Goal: Transaction & Acquisition: Book appointment/travel/reservation

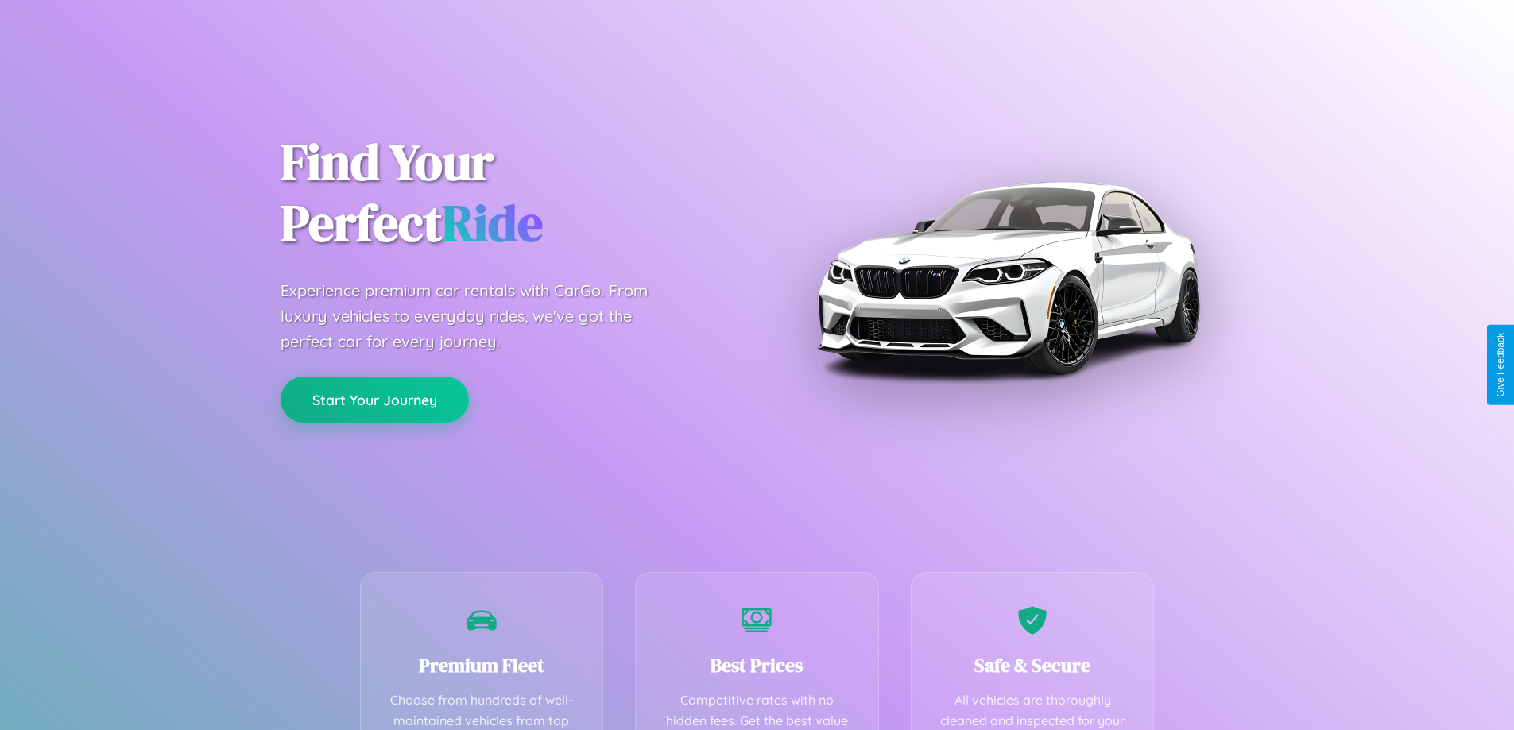
click at [374, 400] on button "Start Your Journey" at bounding box center [375, 400] width 188 height 46
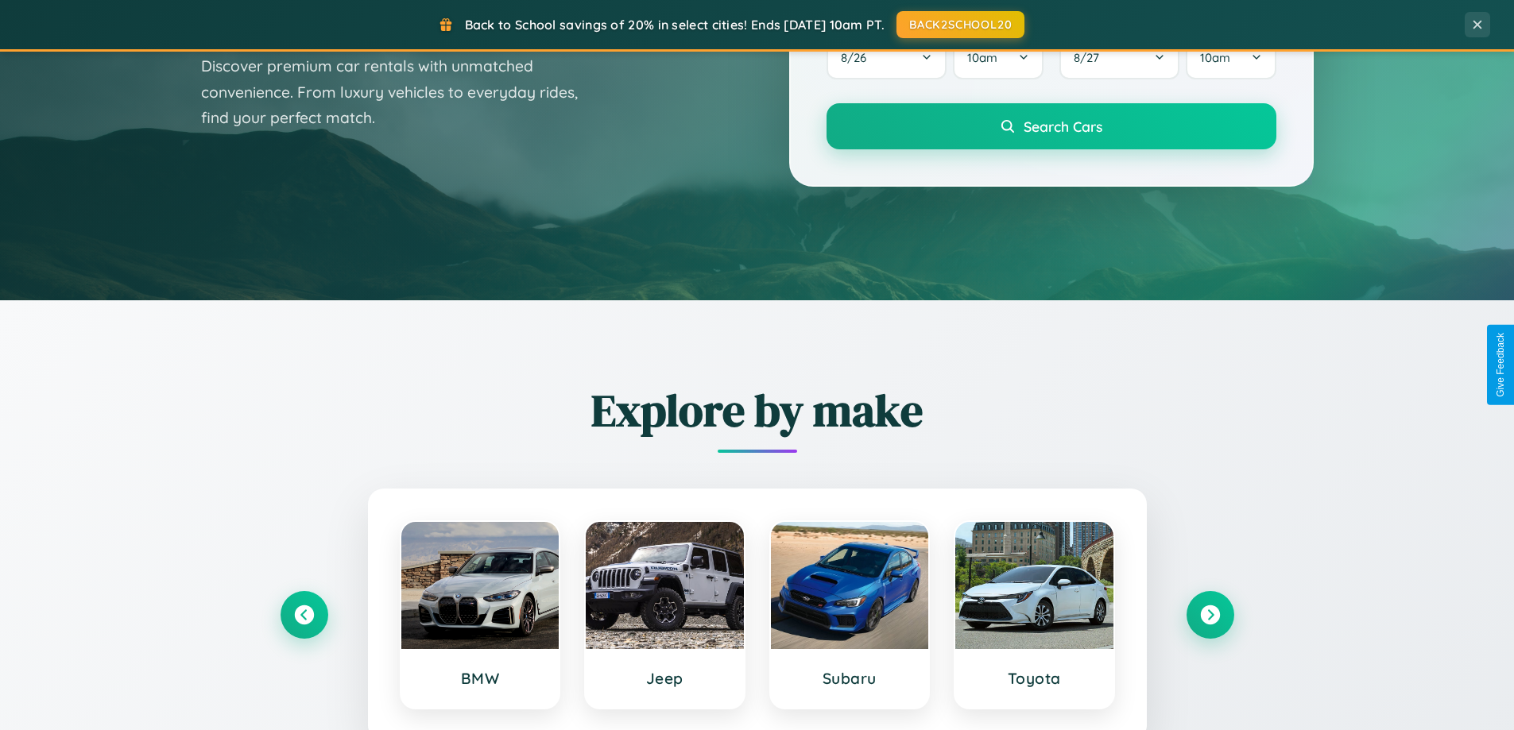
scroll to position [3058, 0]
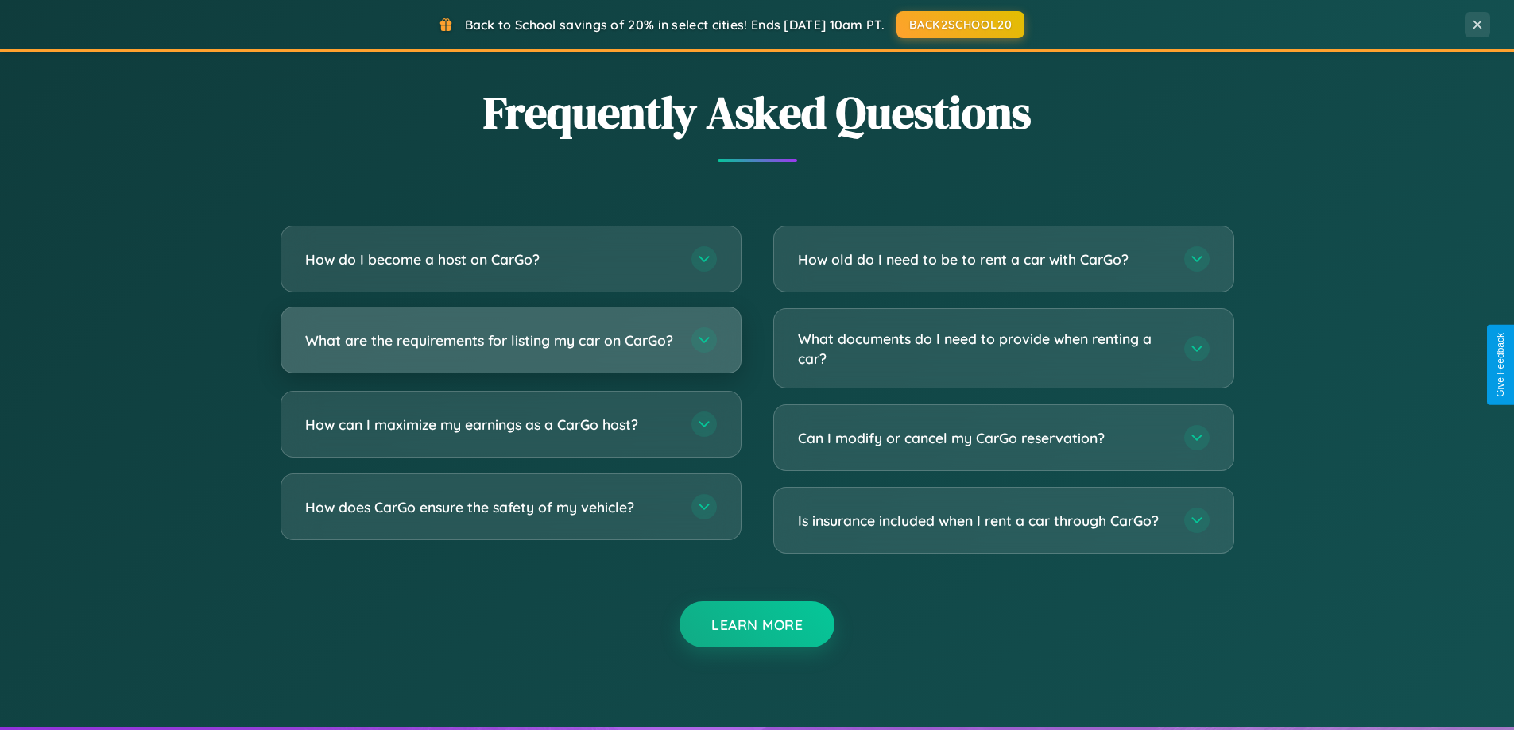
click at [510, 348] on h3 "What are the requirements for listing my car on CarGo?" at bounding box center [490, 341] width 370 height 20
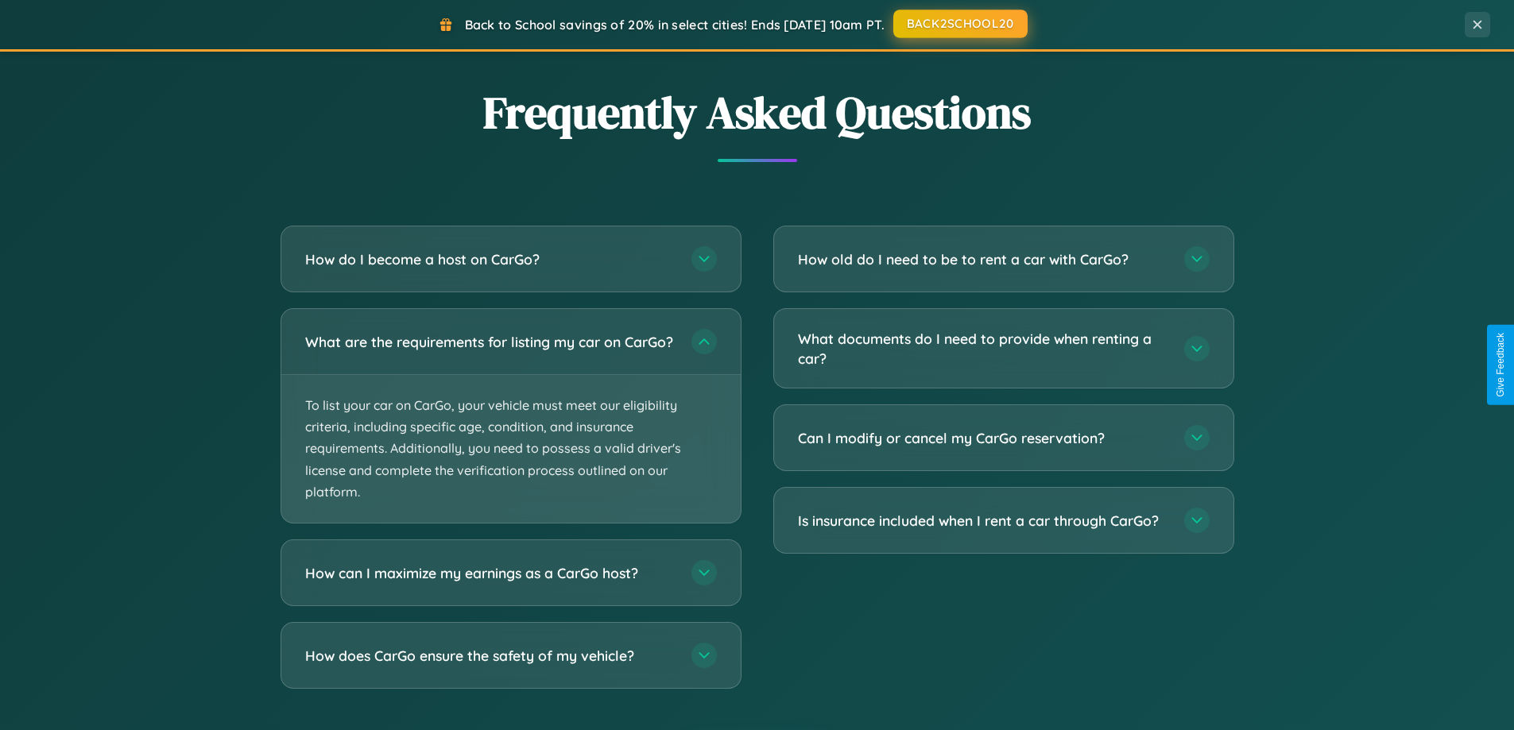
click at [959, 25] on button "BACK2SCHOOL20" at bounding box center [960, 24] width 134 height 29
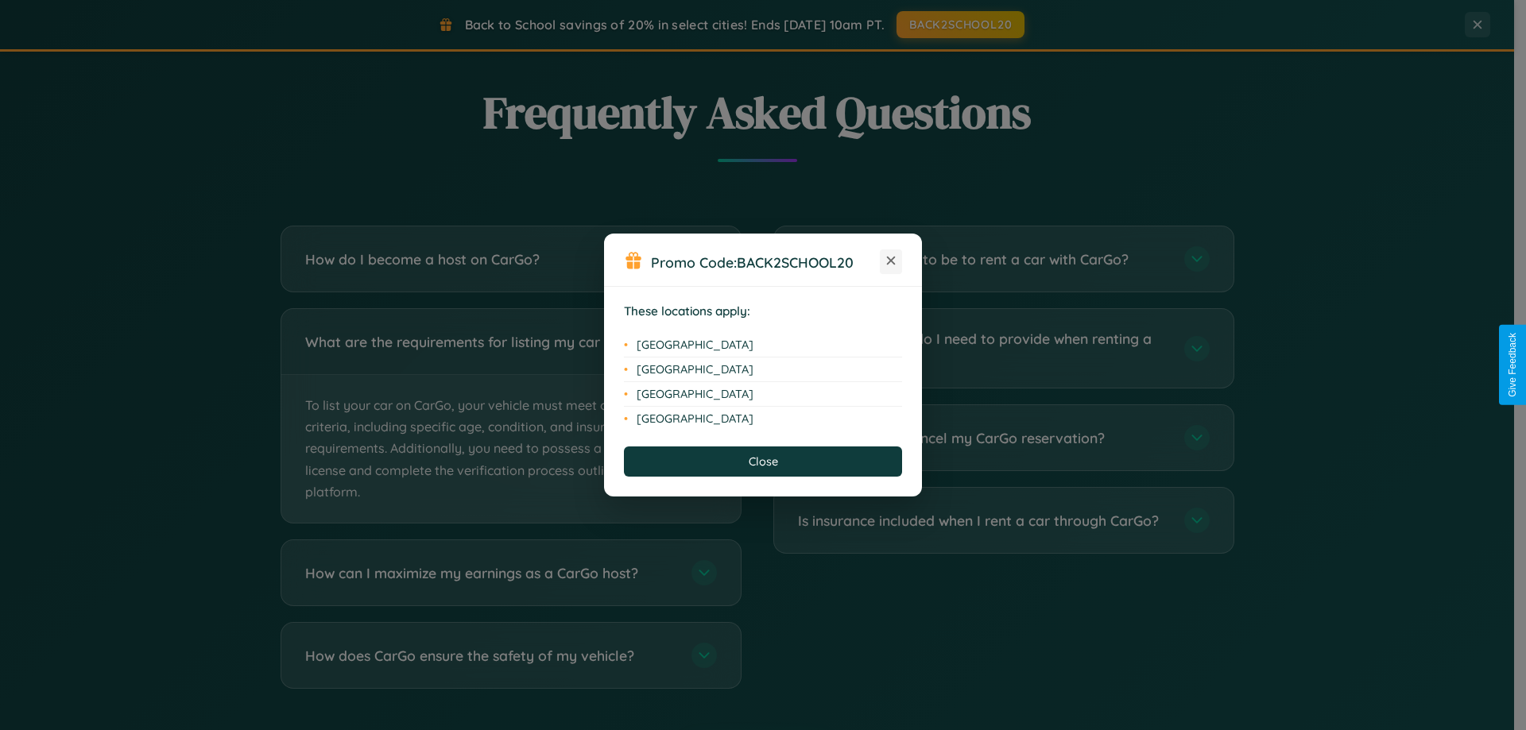
click at [891, 261] on icon at bounding box center [891, 261] width 9 height 9
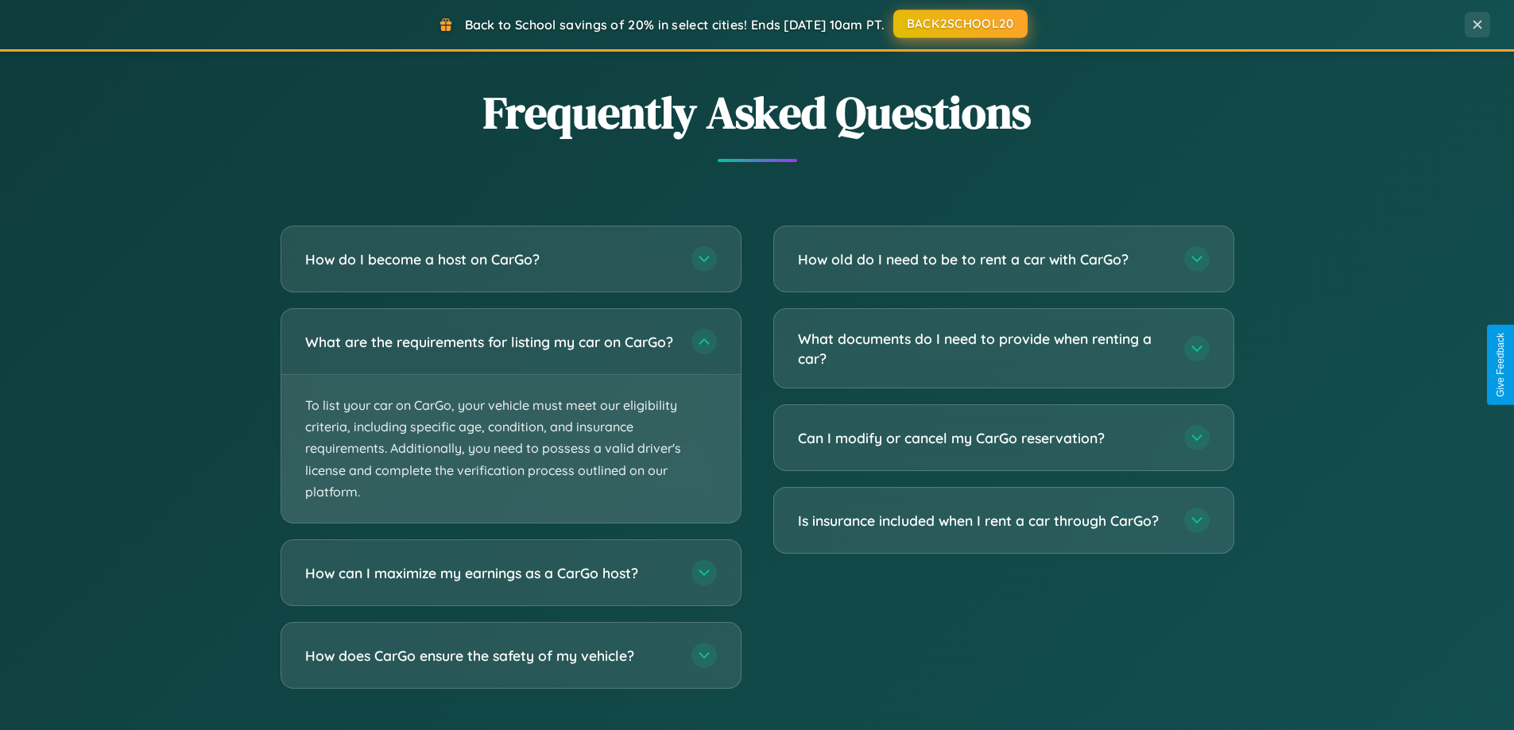
click at [959, 24] on button "BACK2SCHOOL20" at bounding box center [960, 24] width 134 height 29
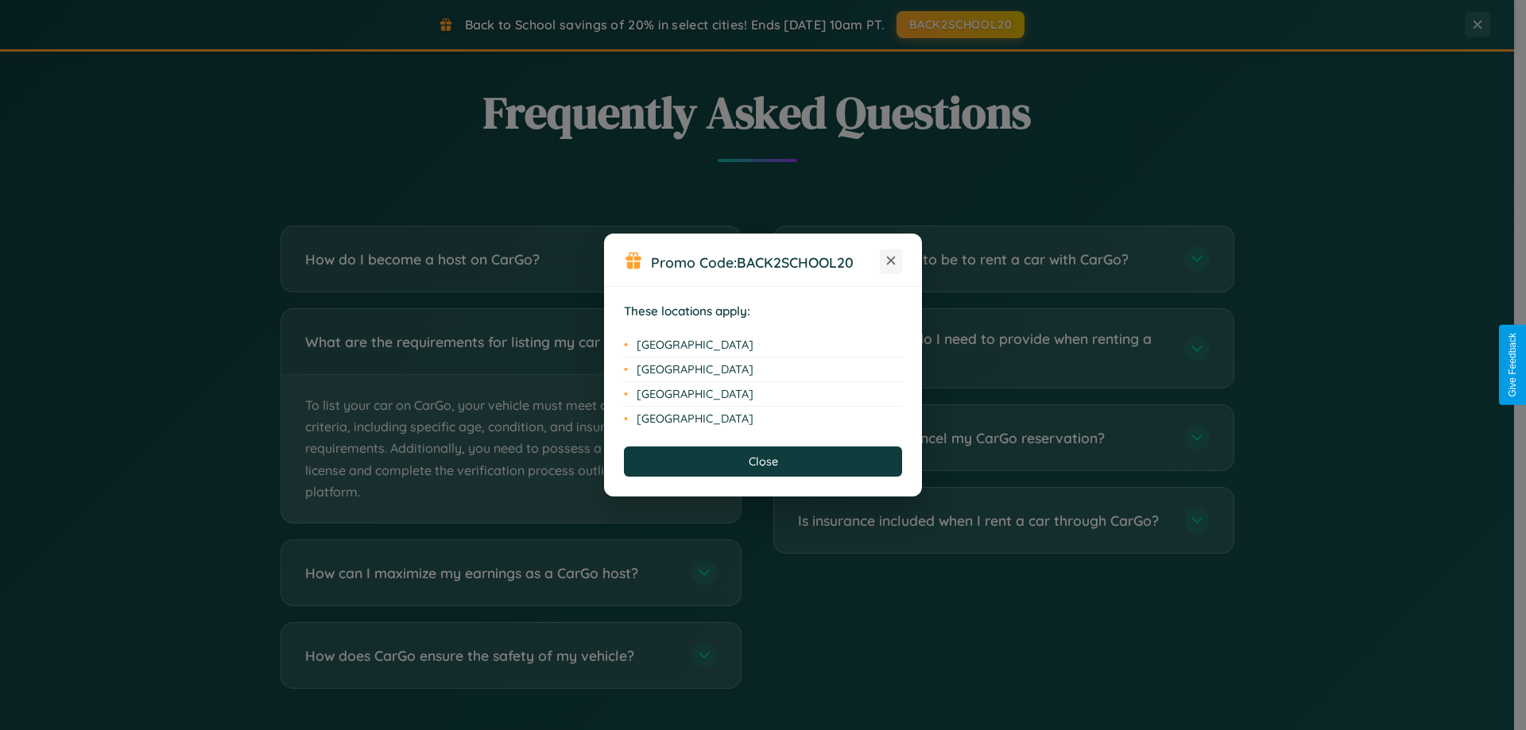
click at [891, 261] on icon at bounding box center [891, 261] width 9 height 9
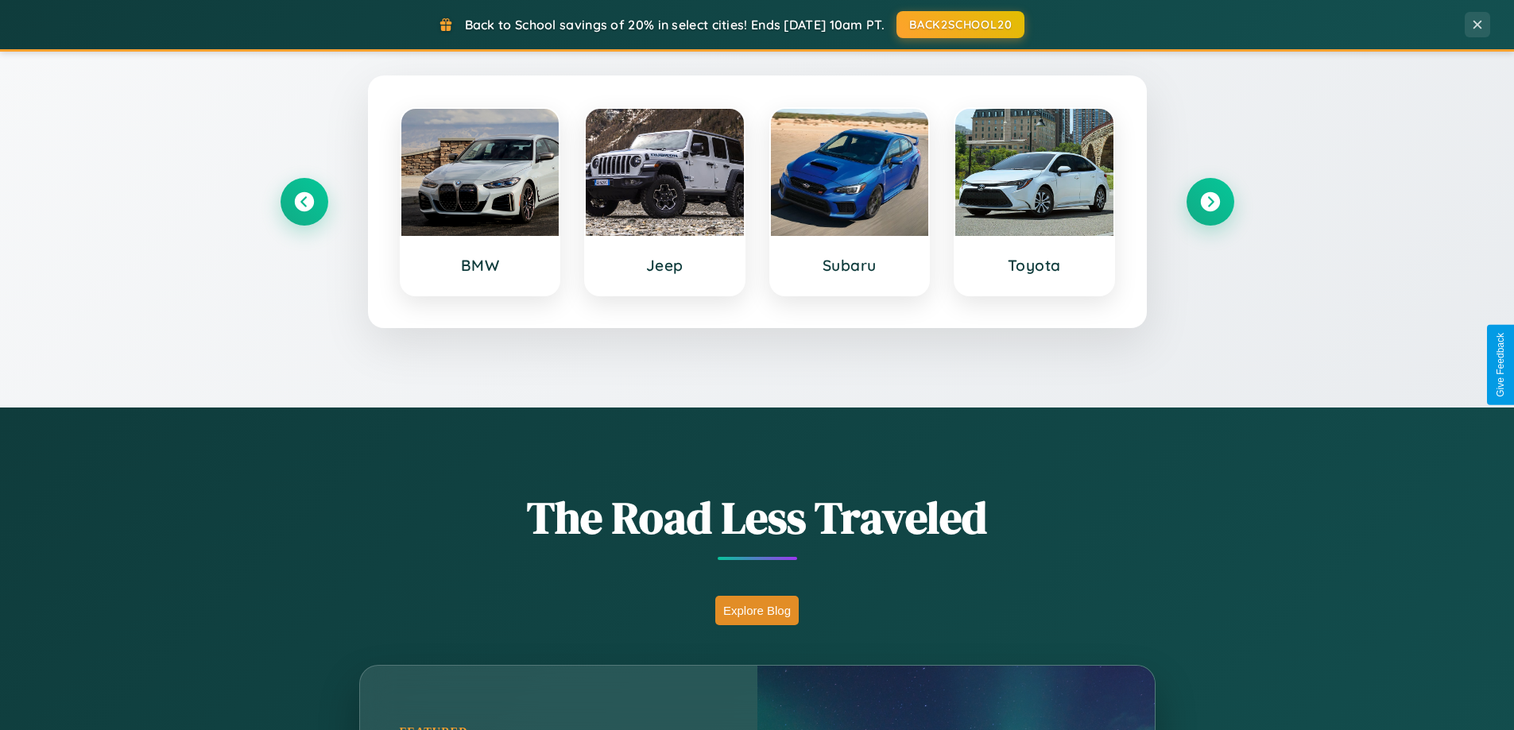
scroll to position [47, 0]
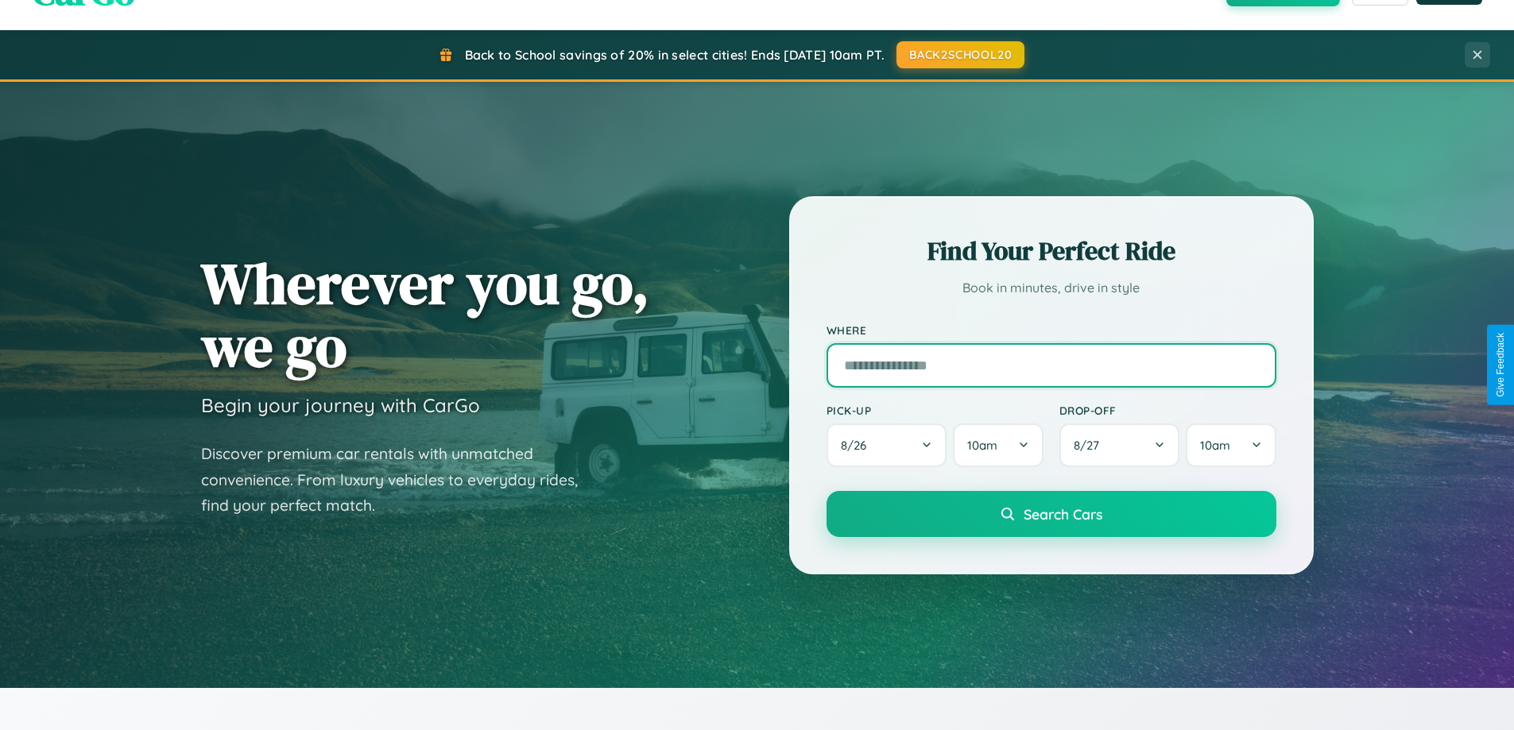
click at [1050, 365] on input "text" at bounding box center [1051, 365] width 450 height 44
type input "*******"
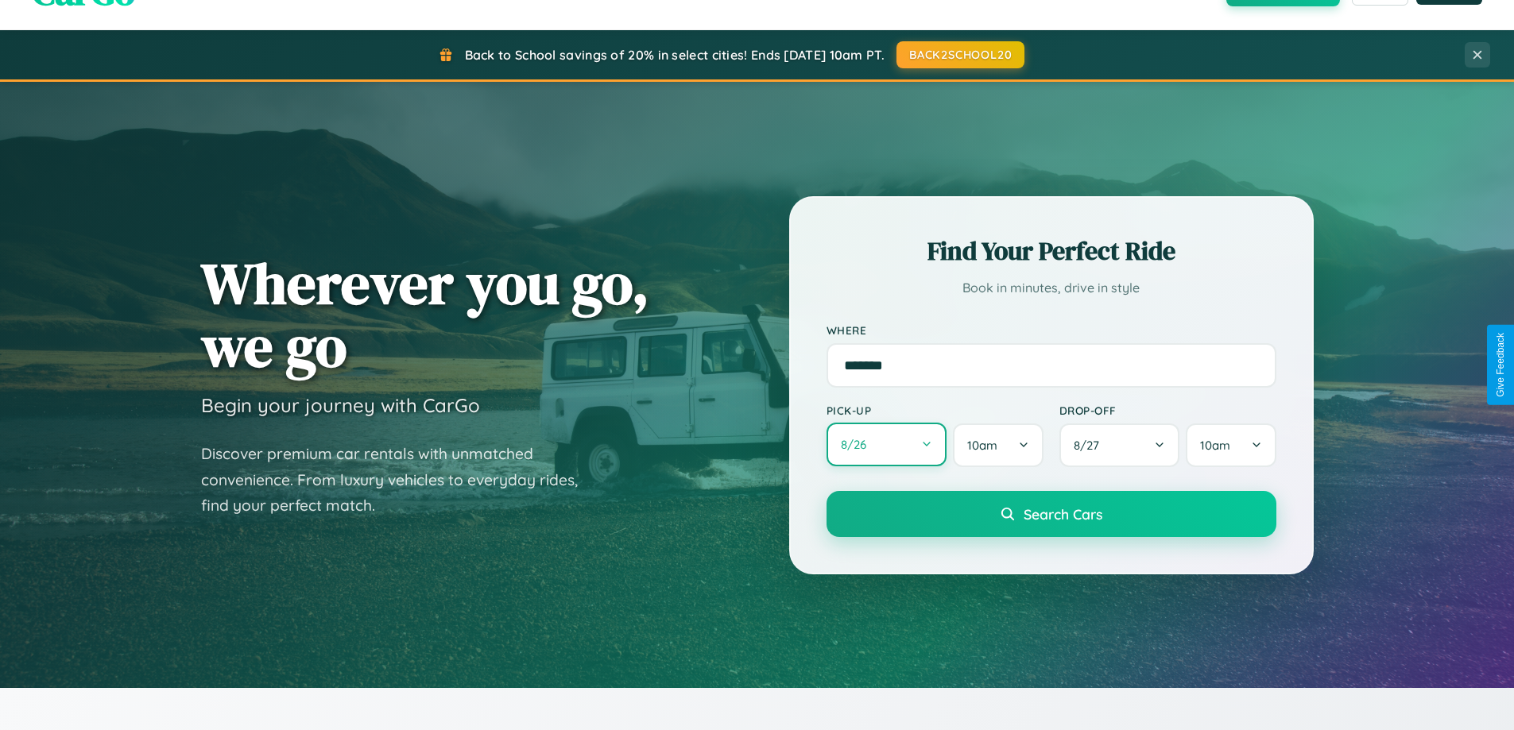
click at [886, 445] on button "8 / 26" at bounding box center [886, 445] width 121 height 44
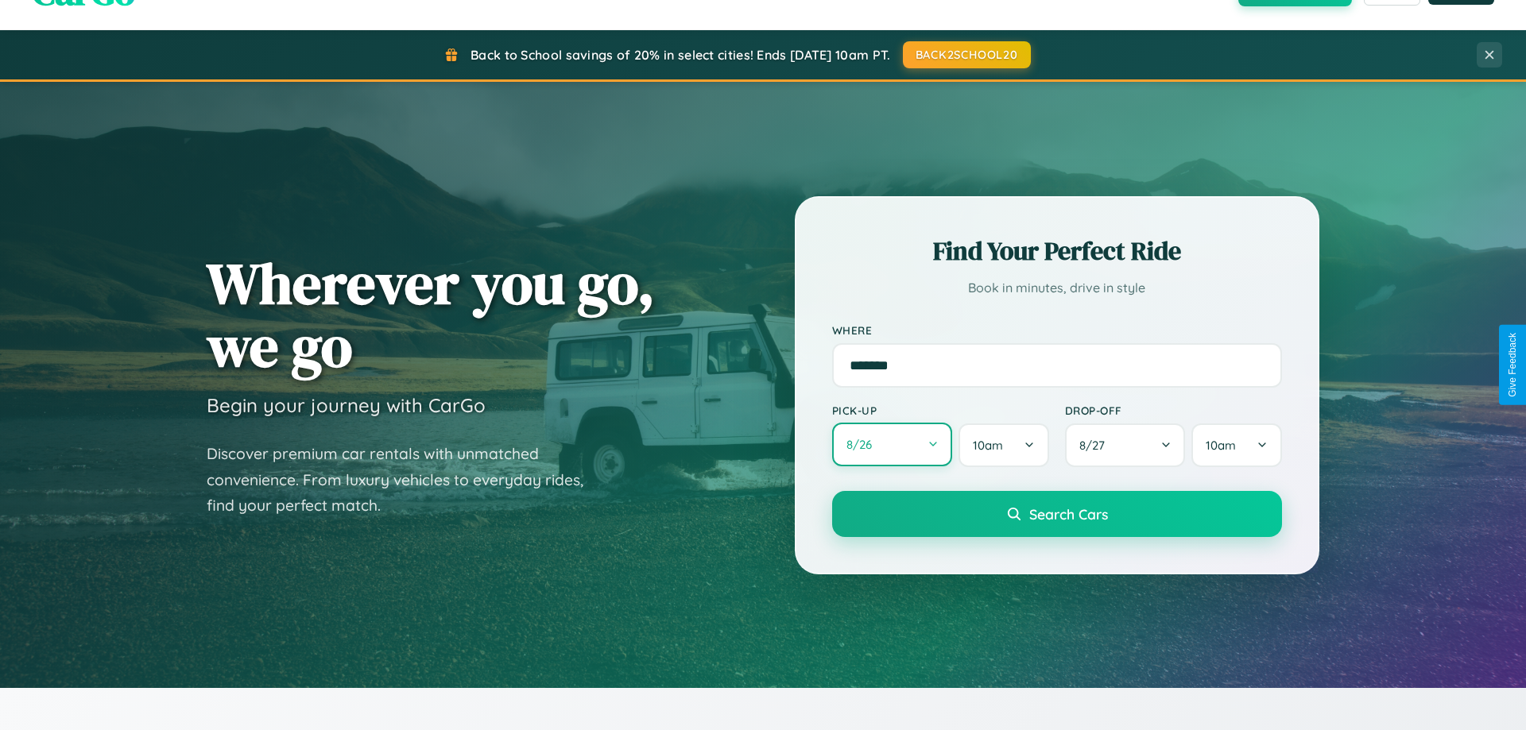
select select "*"
select select "****"
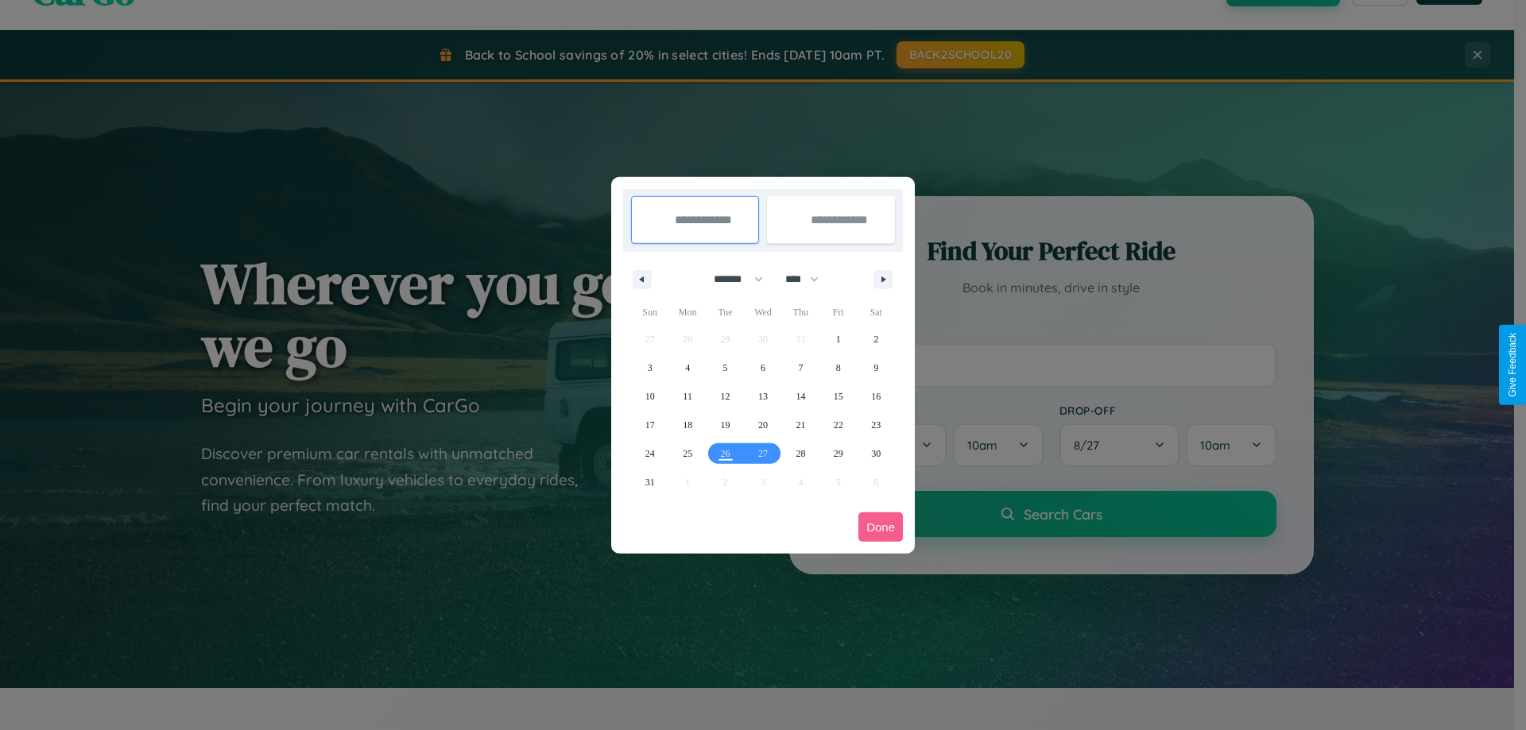
drag, startPoint x: 731, startPoint y: 279, endPoint x: 763, endPoint y: 319, distance: 50.9
click at [731, 279] on select "******* ******** ***** ***** *** **** **** ****** ********* ******* ******** **…" at bounding box center [736, 279] width 68 height 26
select select "*"
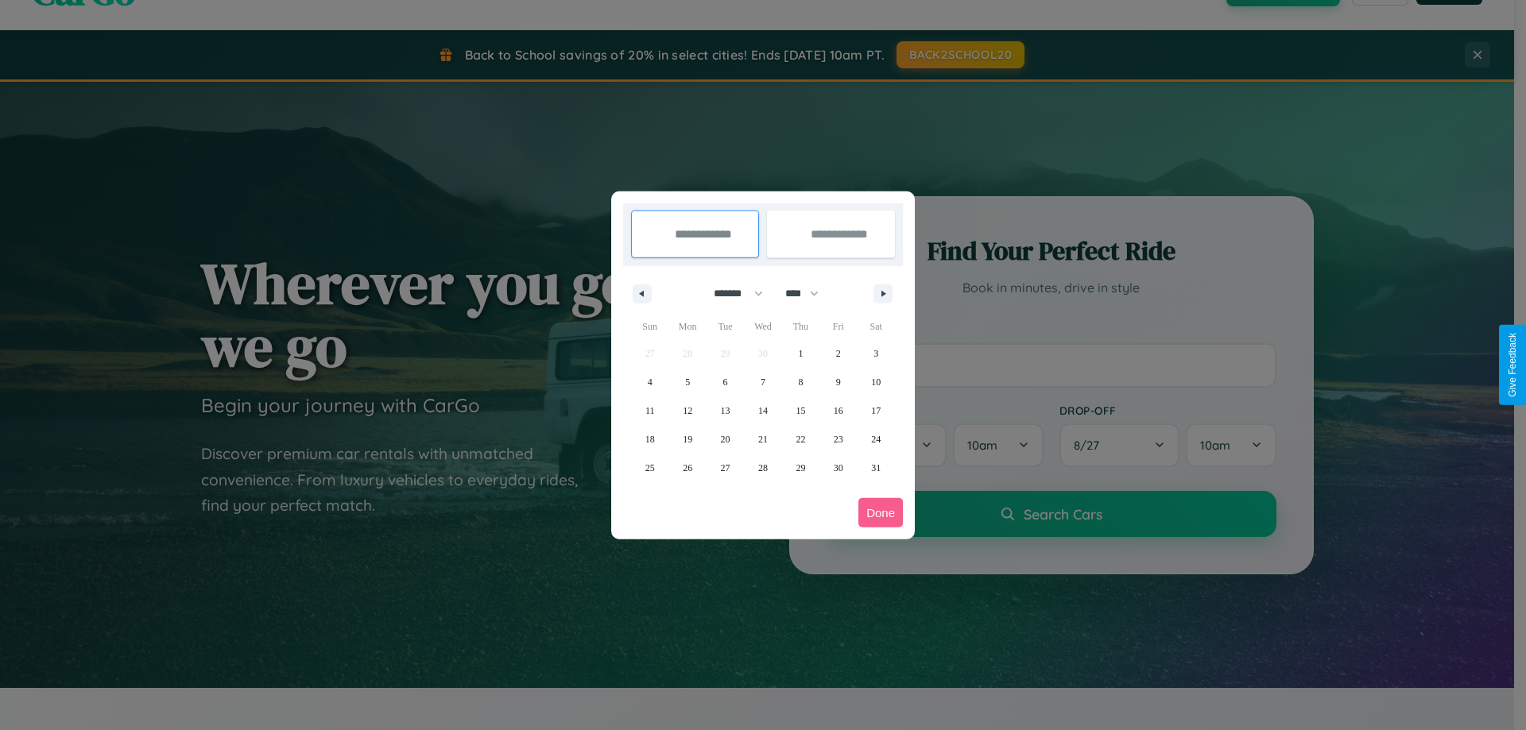
click at [809, 293] on select "**** **** **** **** **** **** **** **** **** **** **** **** **** **** **** ****…" at bounding box center [801, 294] width 48 height 26
select select "****"
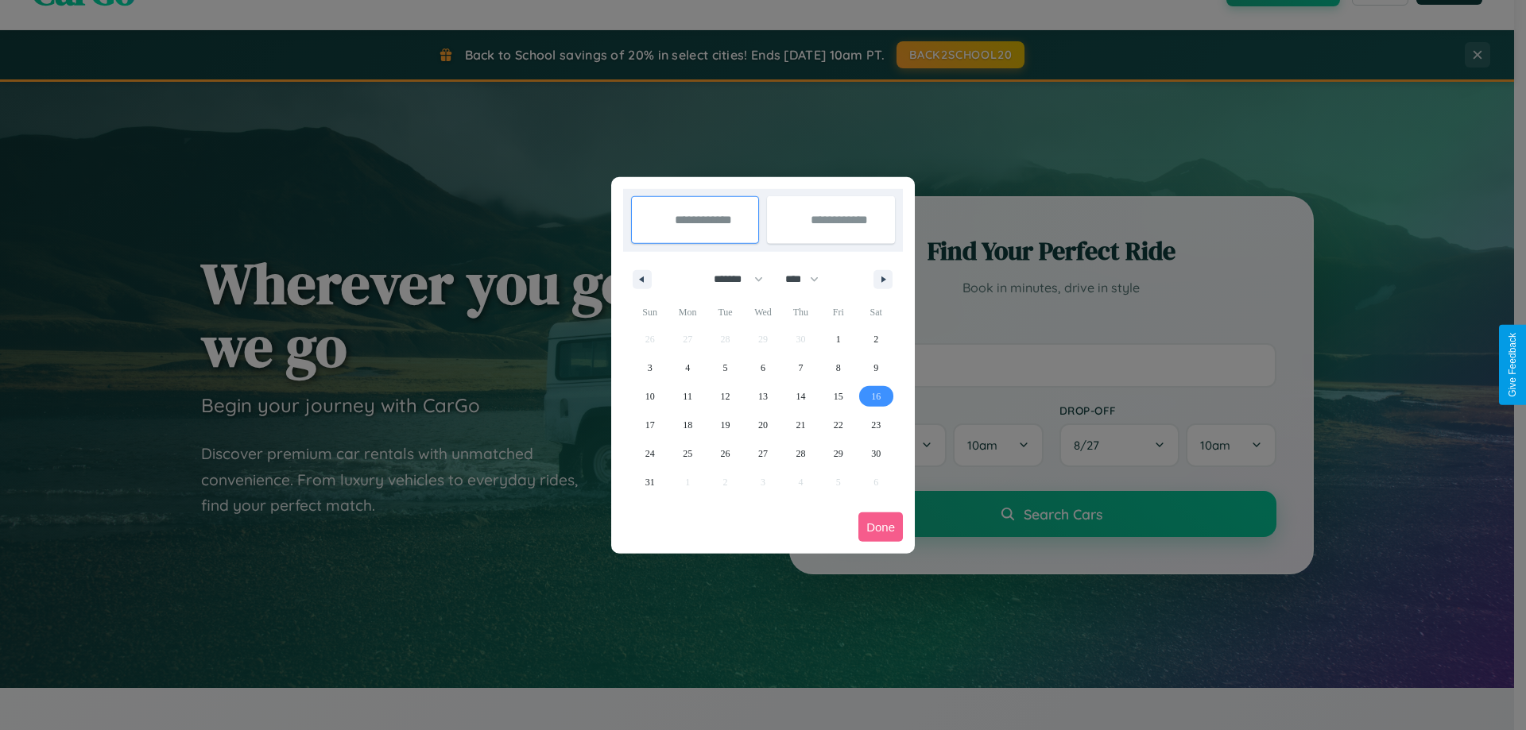
click at [876, 396] on span "16" at bounding box center [876, 396] width 10 height 29
type input "**********"
click at [838, 424] on span "22" at bounding box center [839, 425] width 10 height 29
type input "**********"
click at [880, 527] on button "Done" at bounding box center [880, 527] width 44 height 29
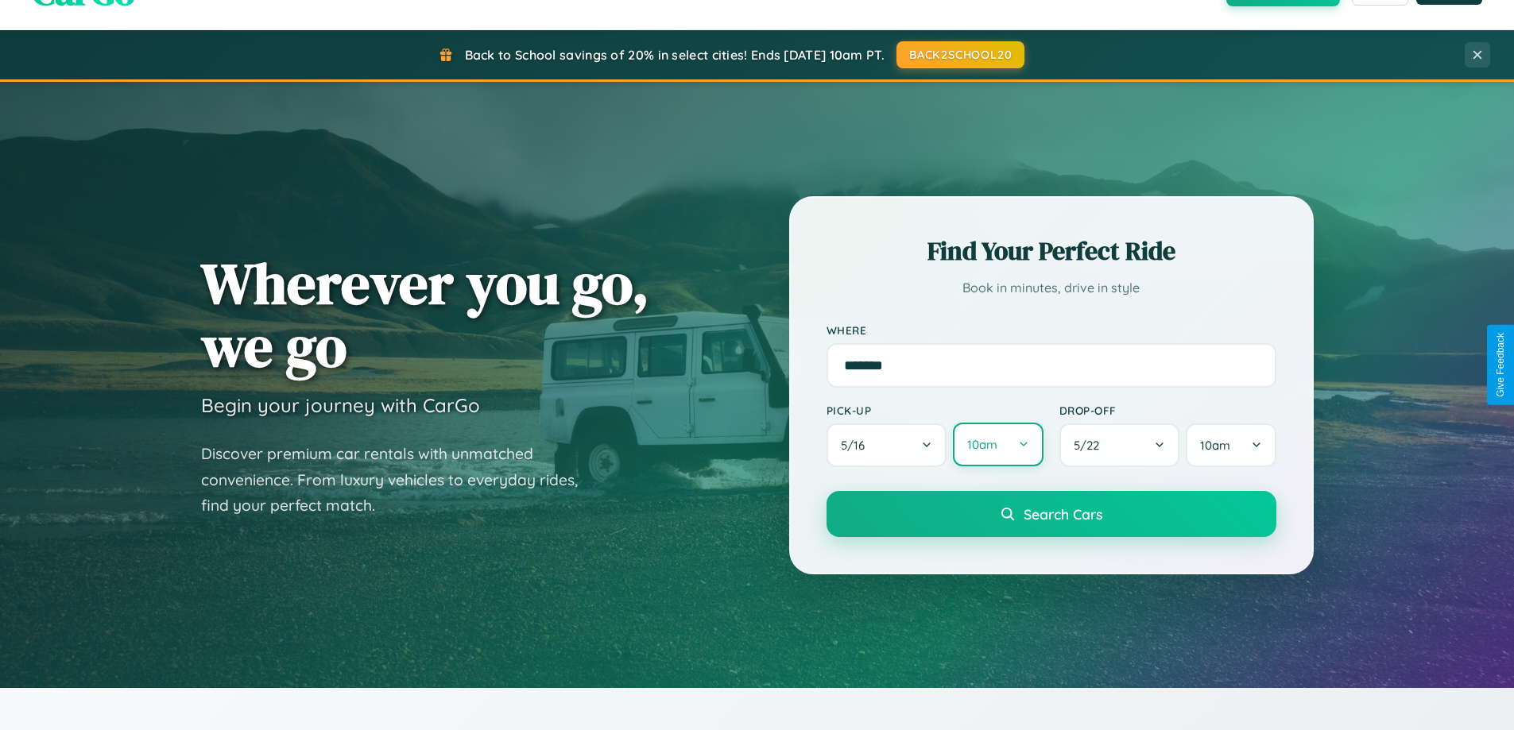
click at [997, 445] on button "10am" at bounding box center [998, 445] width 90 height 44
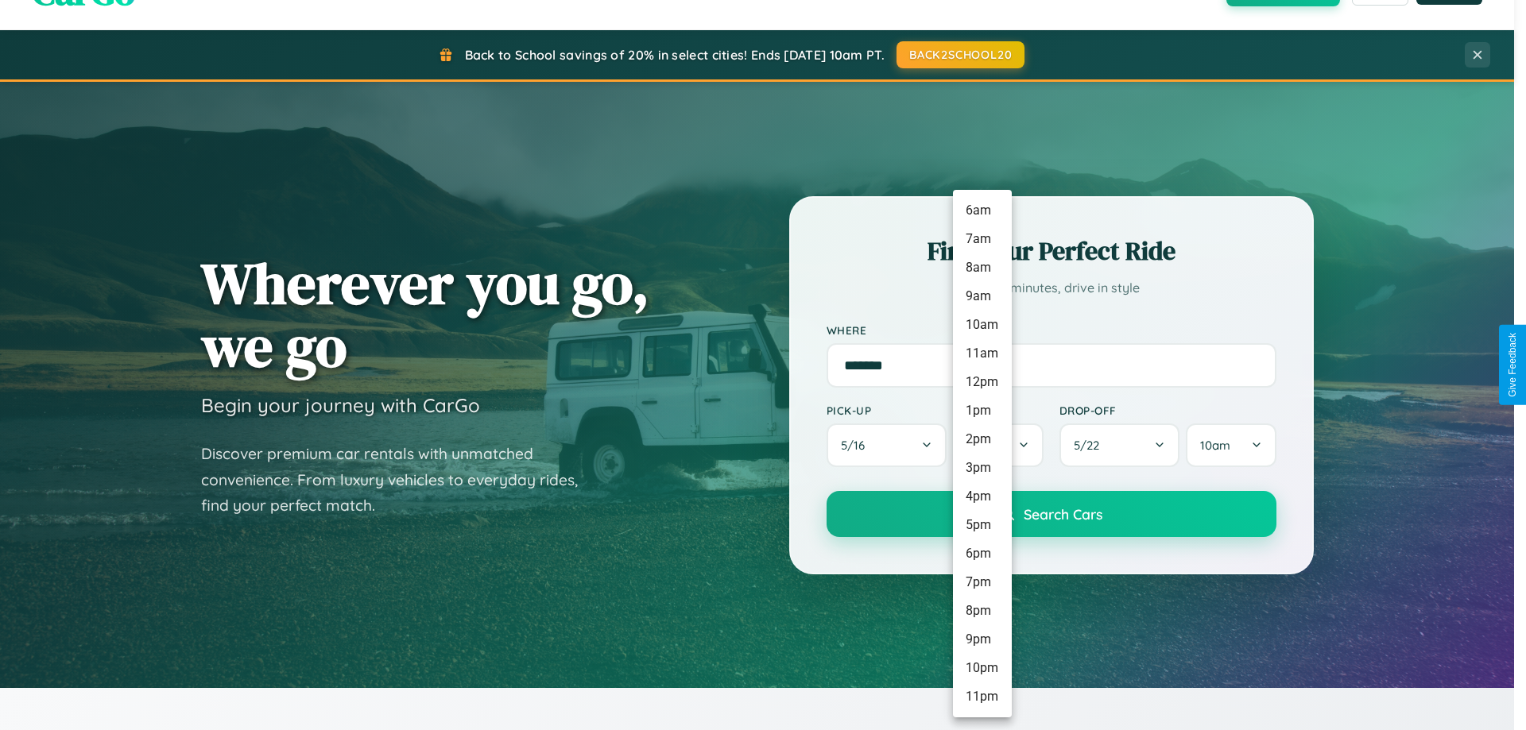
click at [981, 640] on li "9pm" at bounding box center [982, 639] width 59 height 29
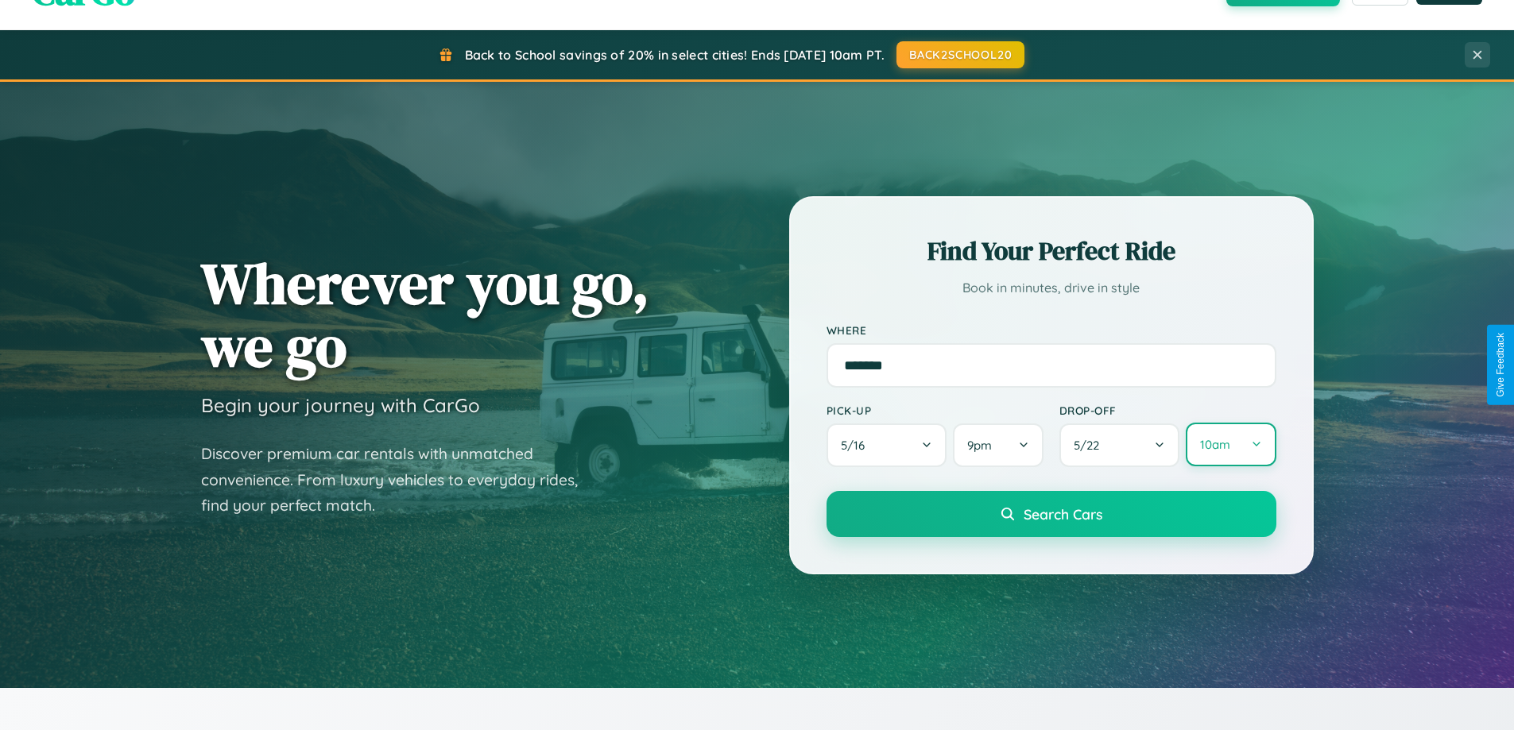
click at [1230, 445] on button "10am" at bounding box center [1231, 445] width 90 height 44
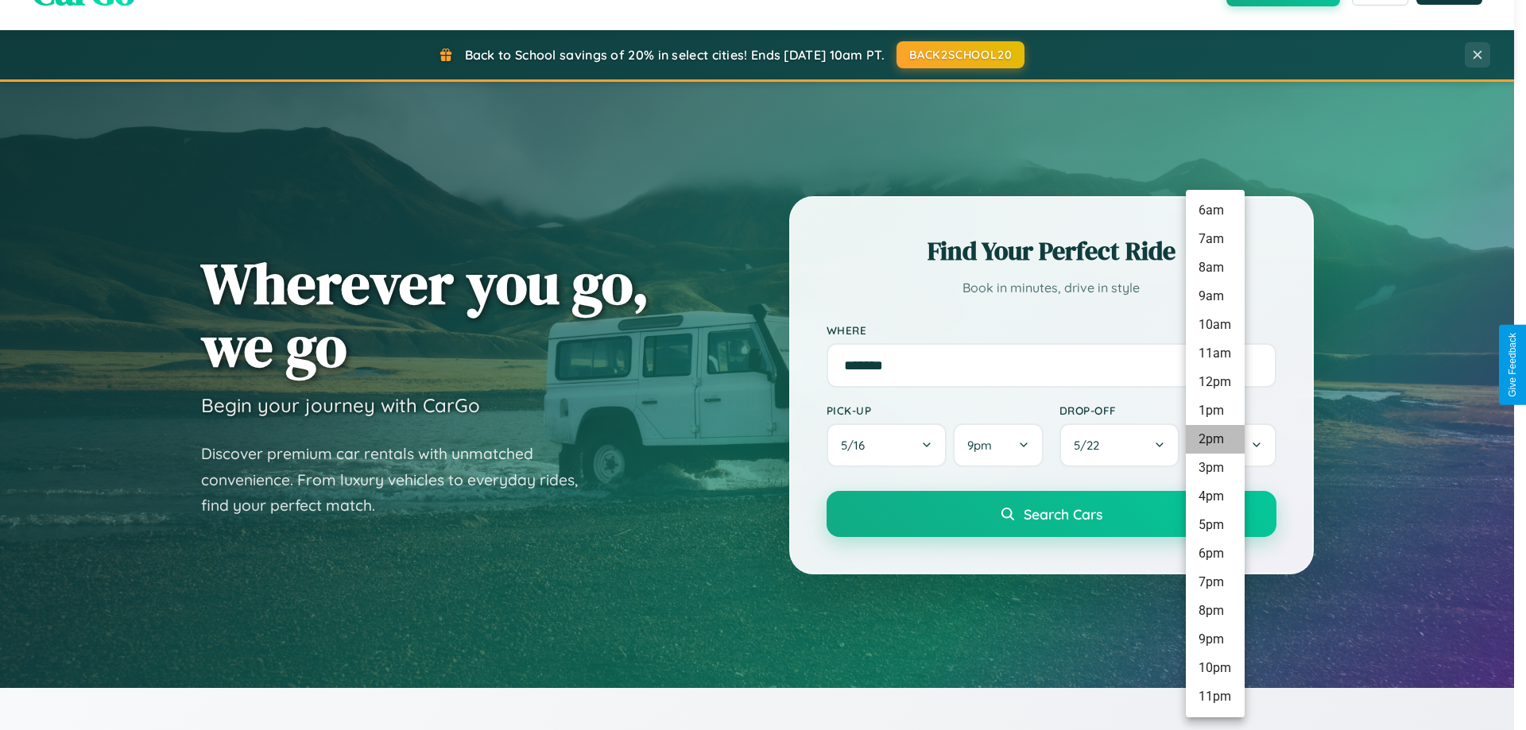
click at [1214, 439] on li "2pm" at bounding box center [1215, 439] width 59 height 29
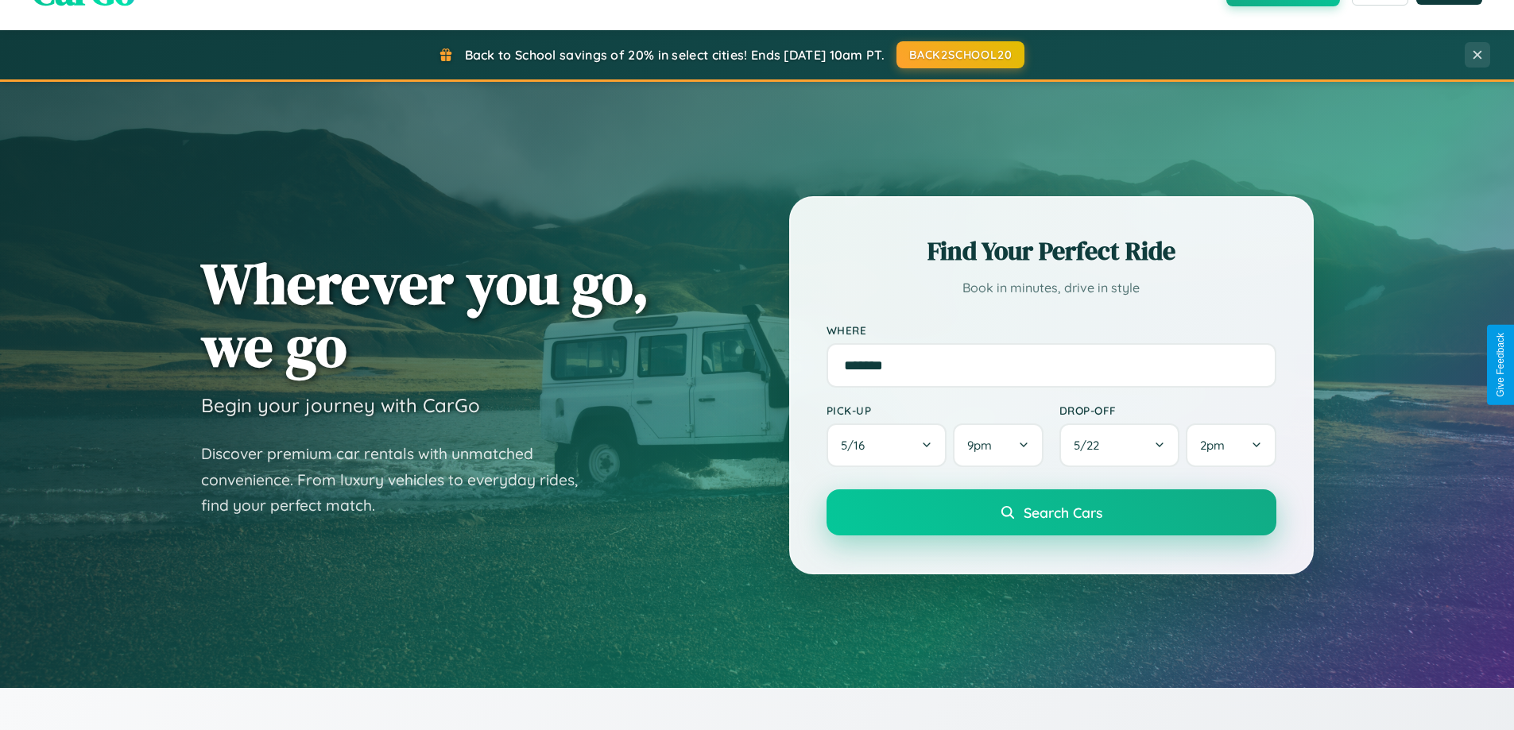
click at [1050, 514] on span "Search Cars" at bounding box center [1062, 512] width 79 height 17
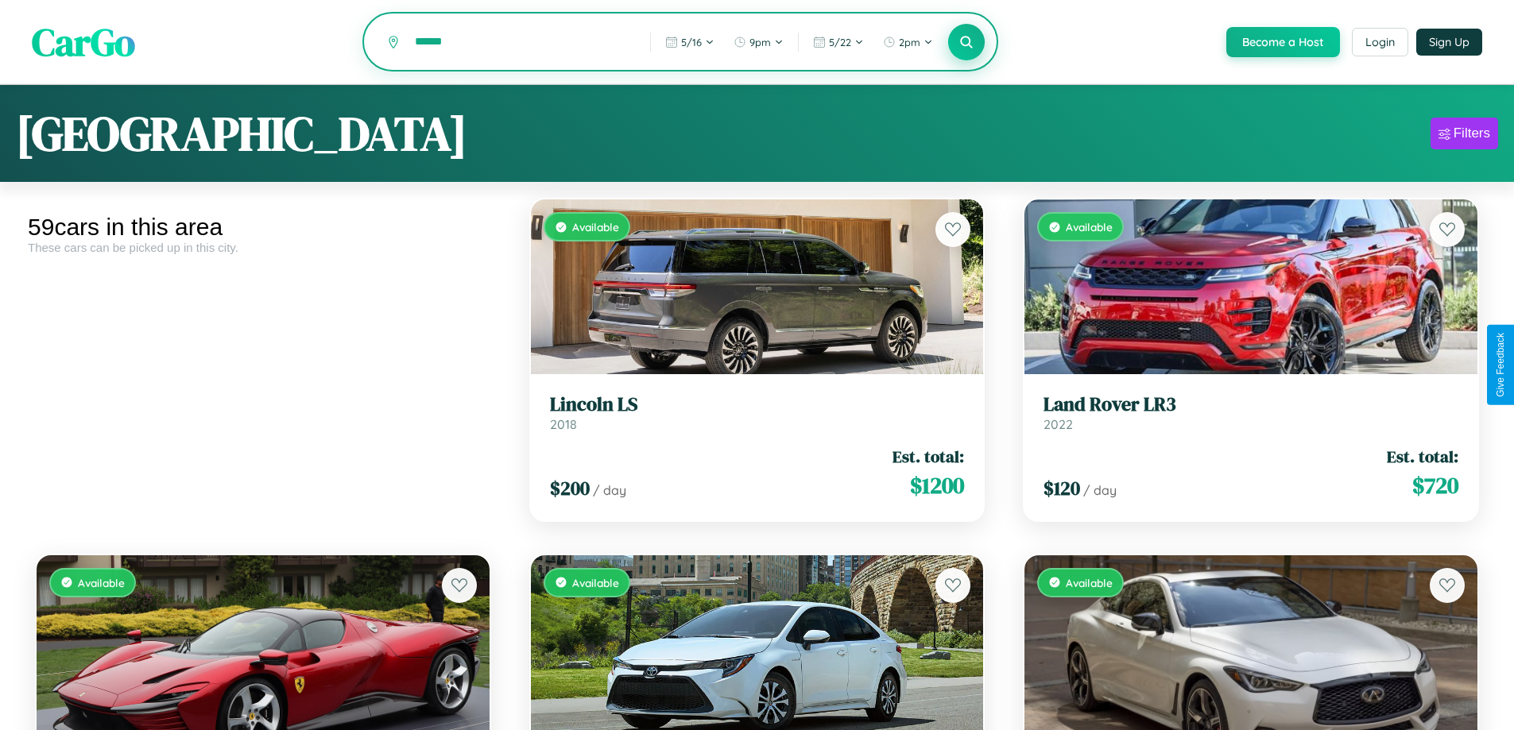
type input "******"
click at [965, 43] on icon at bounding box center [966, 41] width 15 height 15
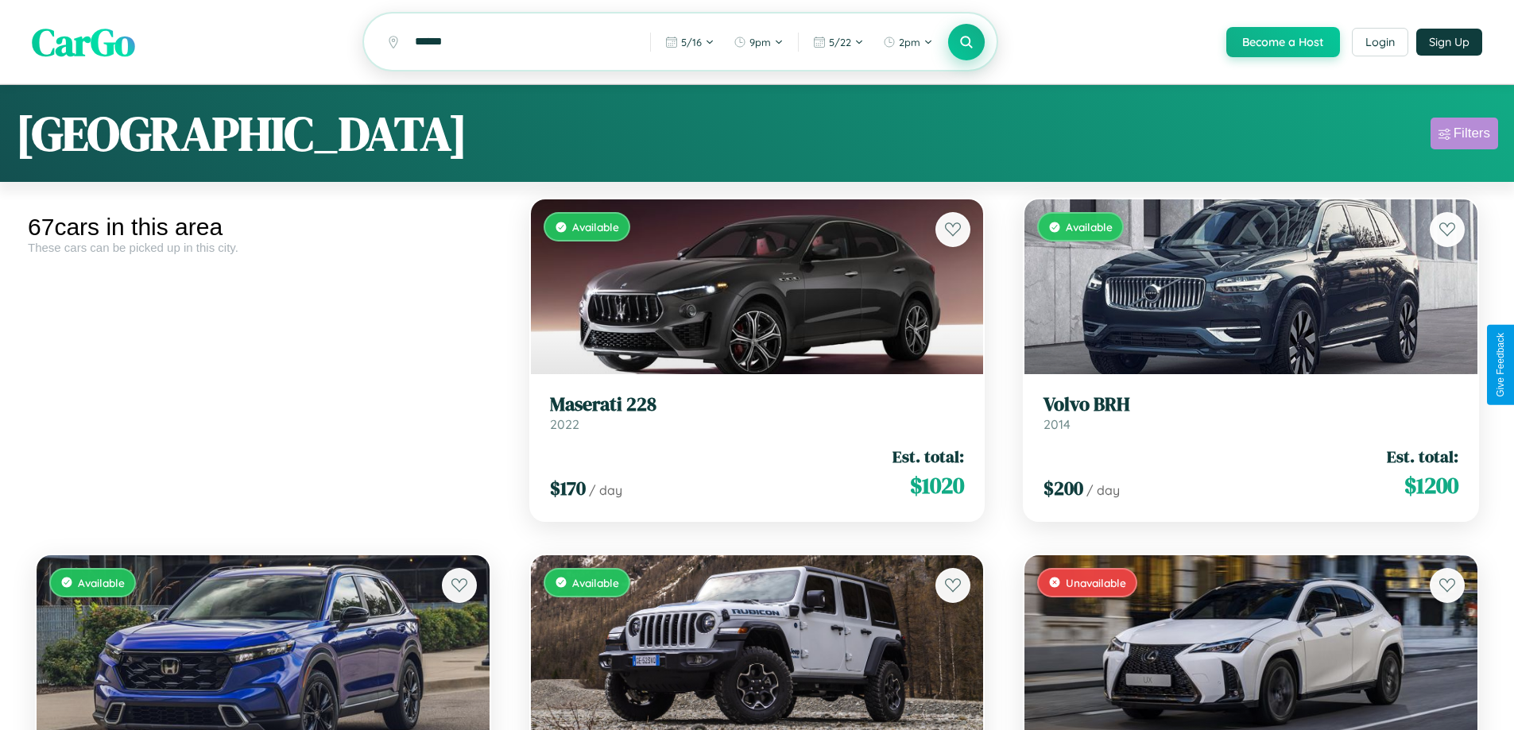
click at [1464, 136] on div "Filters" at bounding box center [1471, 134] width 37 height 16
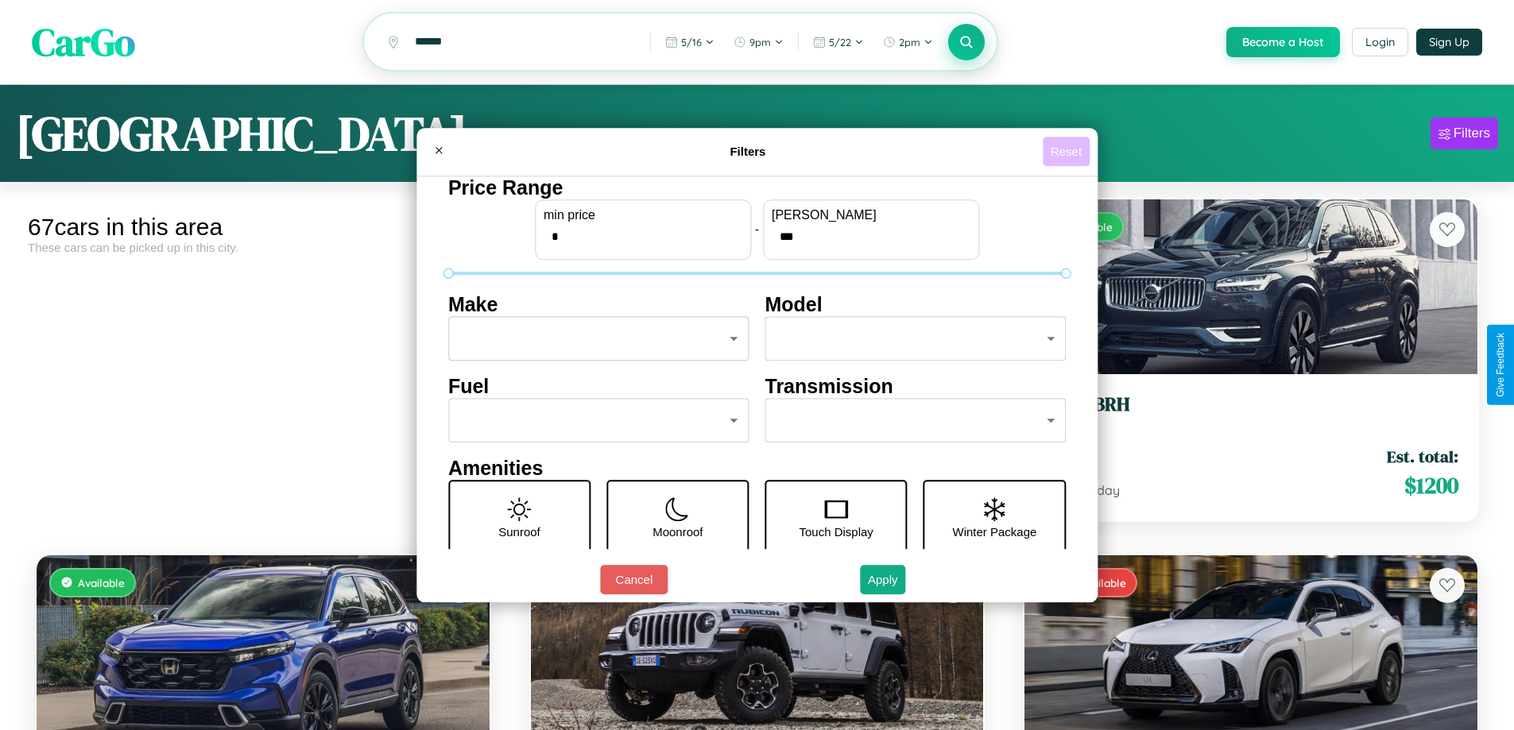
click at [1068, 151] on button "Reset" at bounding box center [1066, 151] width 47 height 29
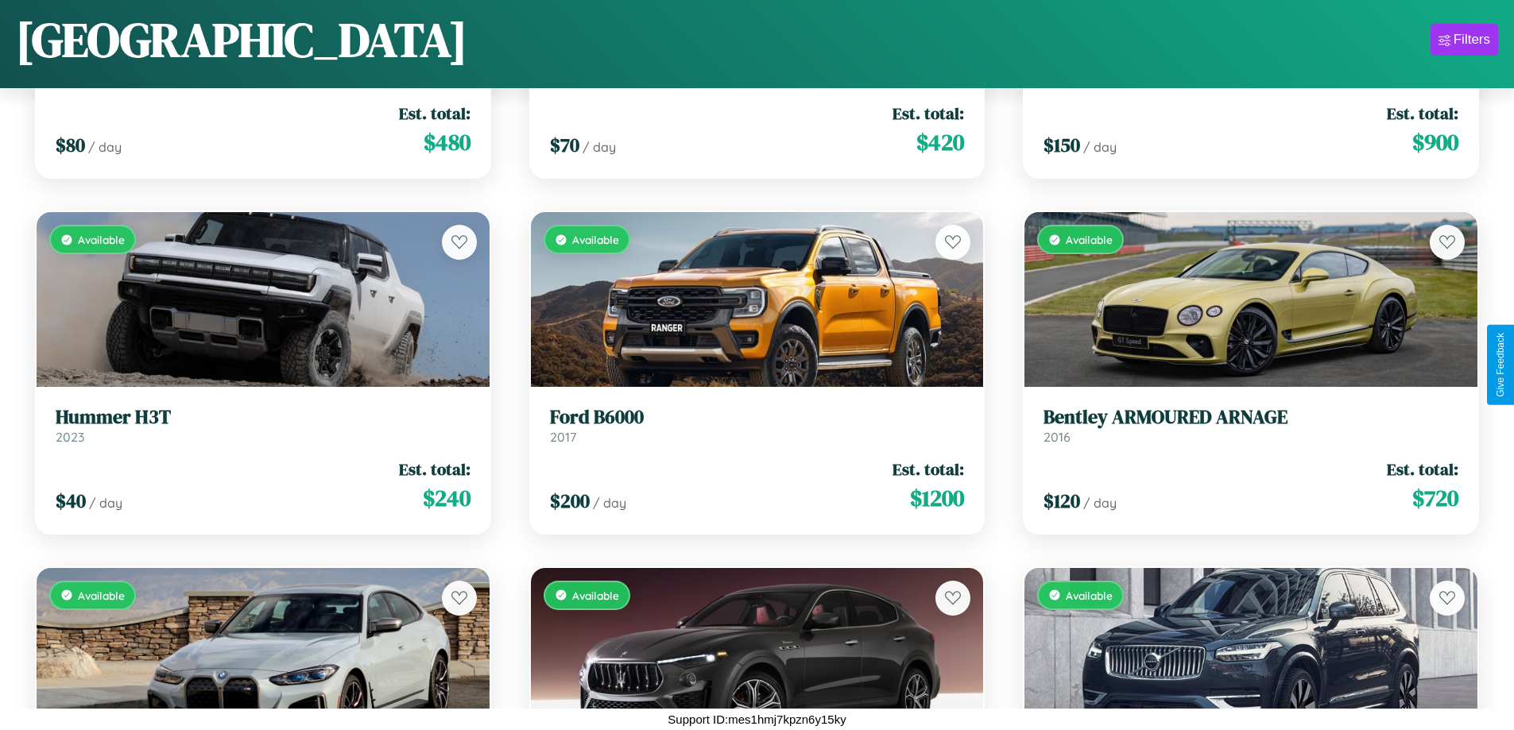
scroll to position [6984, 0]
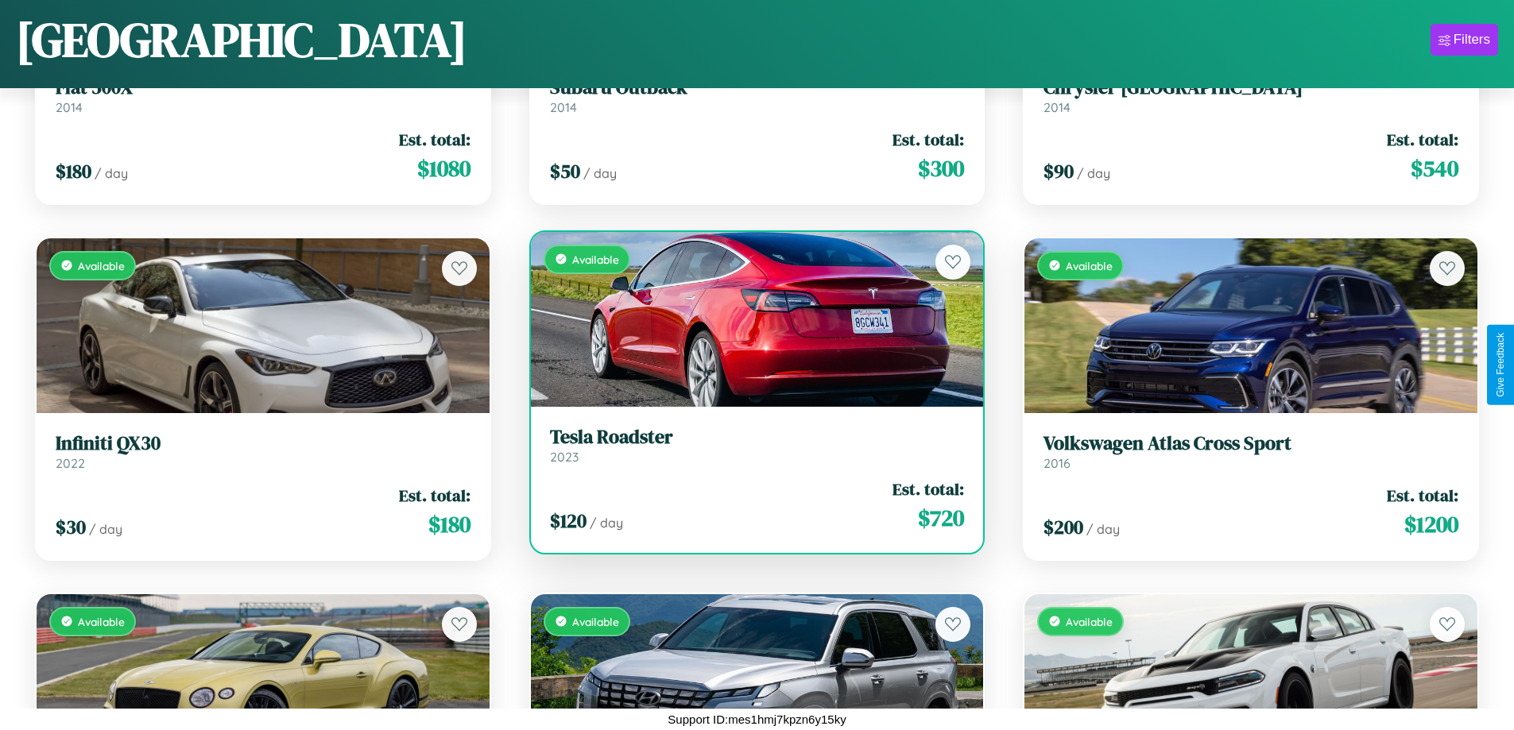
click at [750, 449] on h3 "Tesla Roadster" at bounding box center [757, 437] width 415 height 23
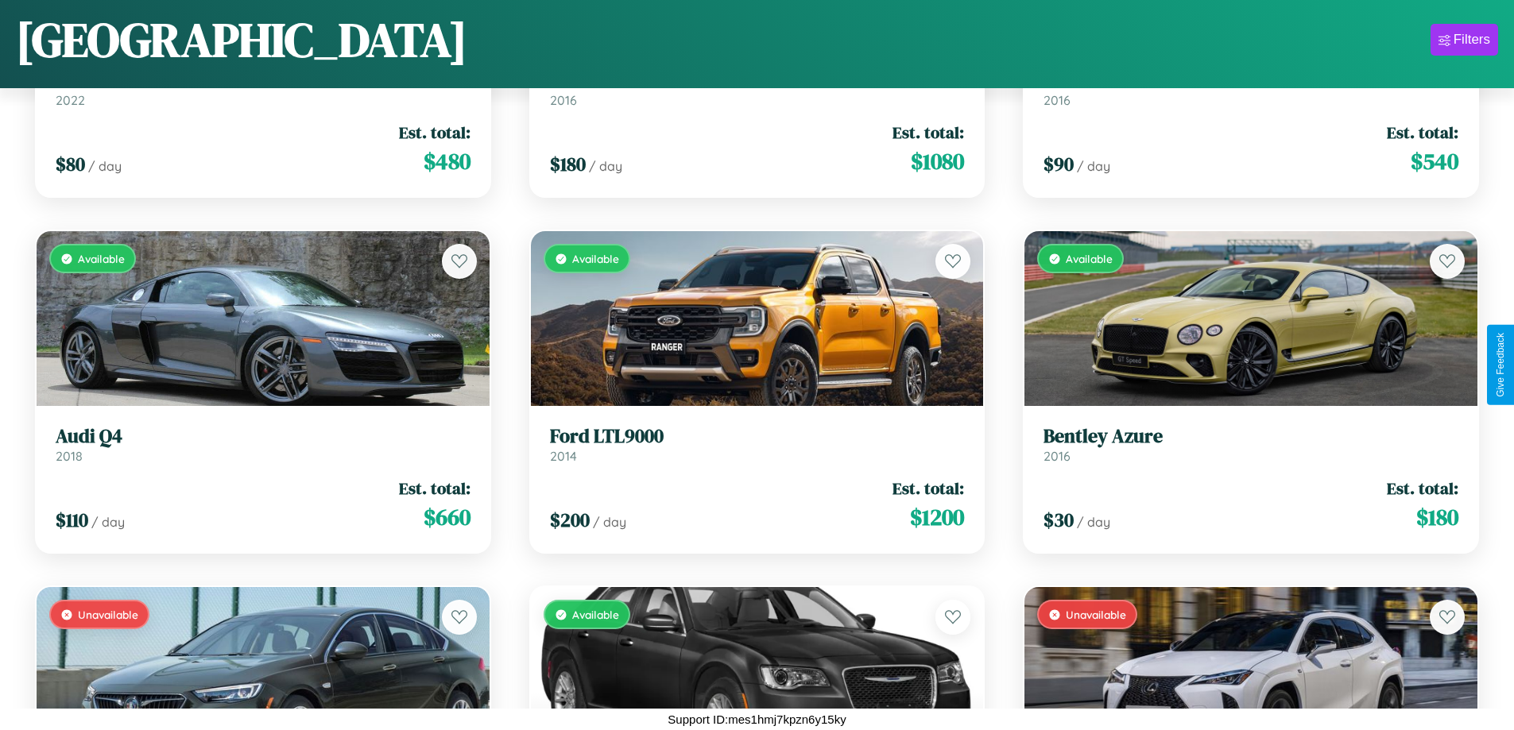
scroll to position [935, 0]
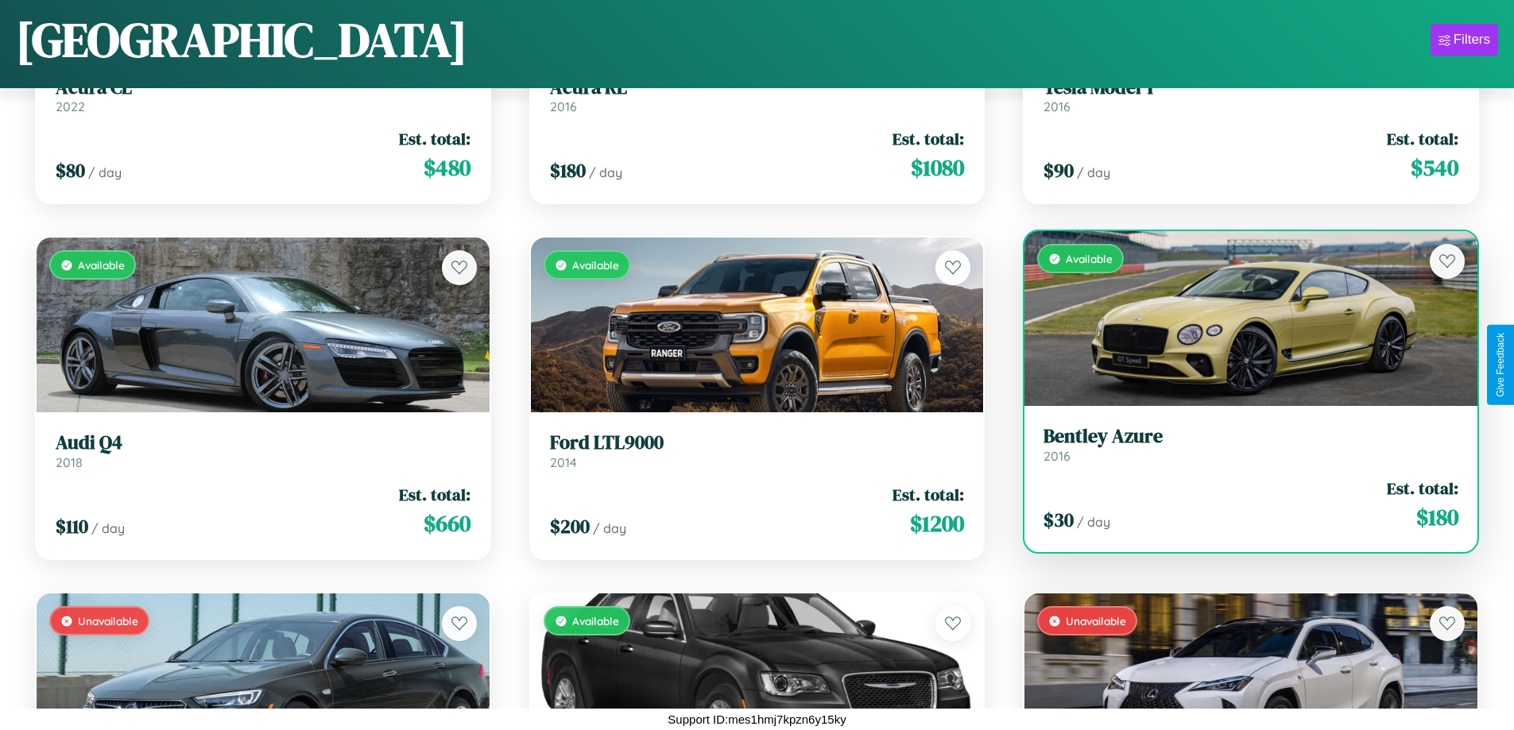
click at [1240, 448] on link "Bentley Azure 2016" at bounding box center [1250, 444] width 415 height 39
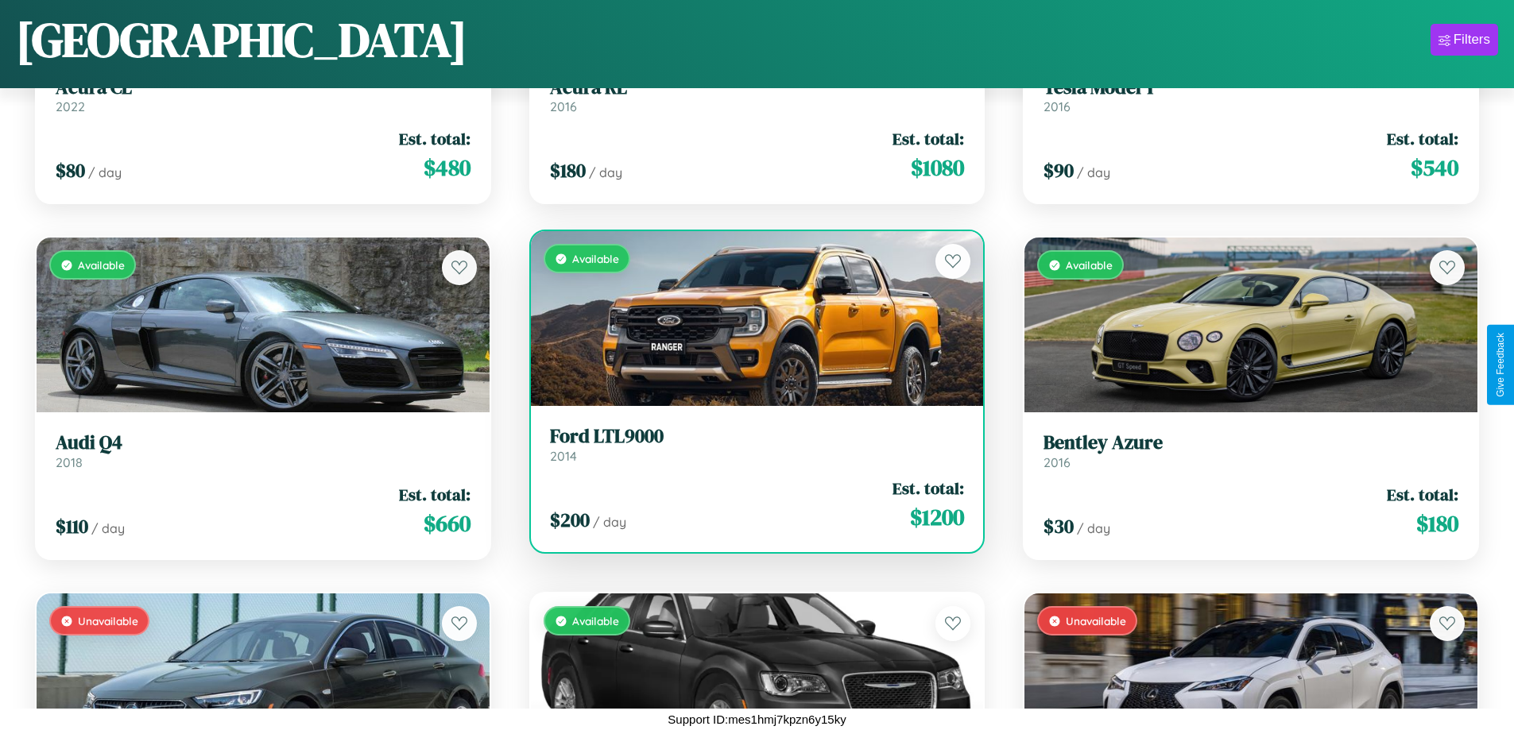
scroll to position [1291, 0]
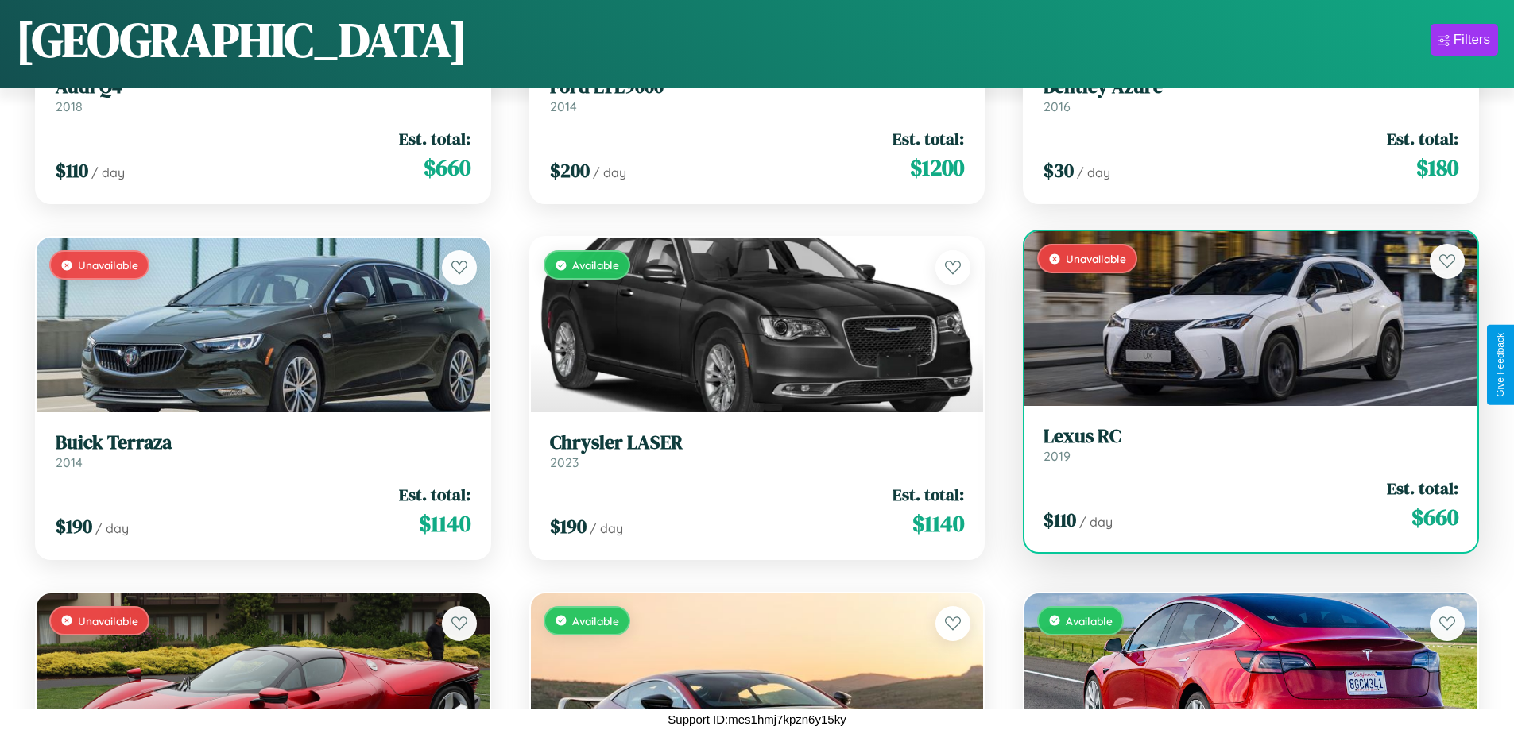
click at [1240, 451] on link "Lexus RC 2019" at bounding box center [1250, 444] width 415 height 39
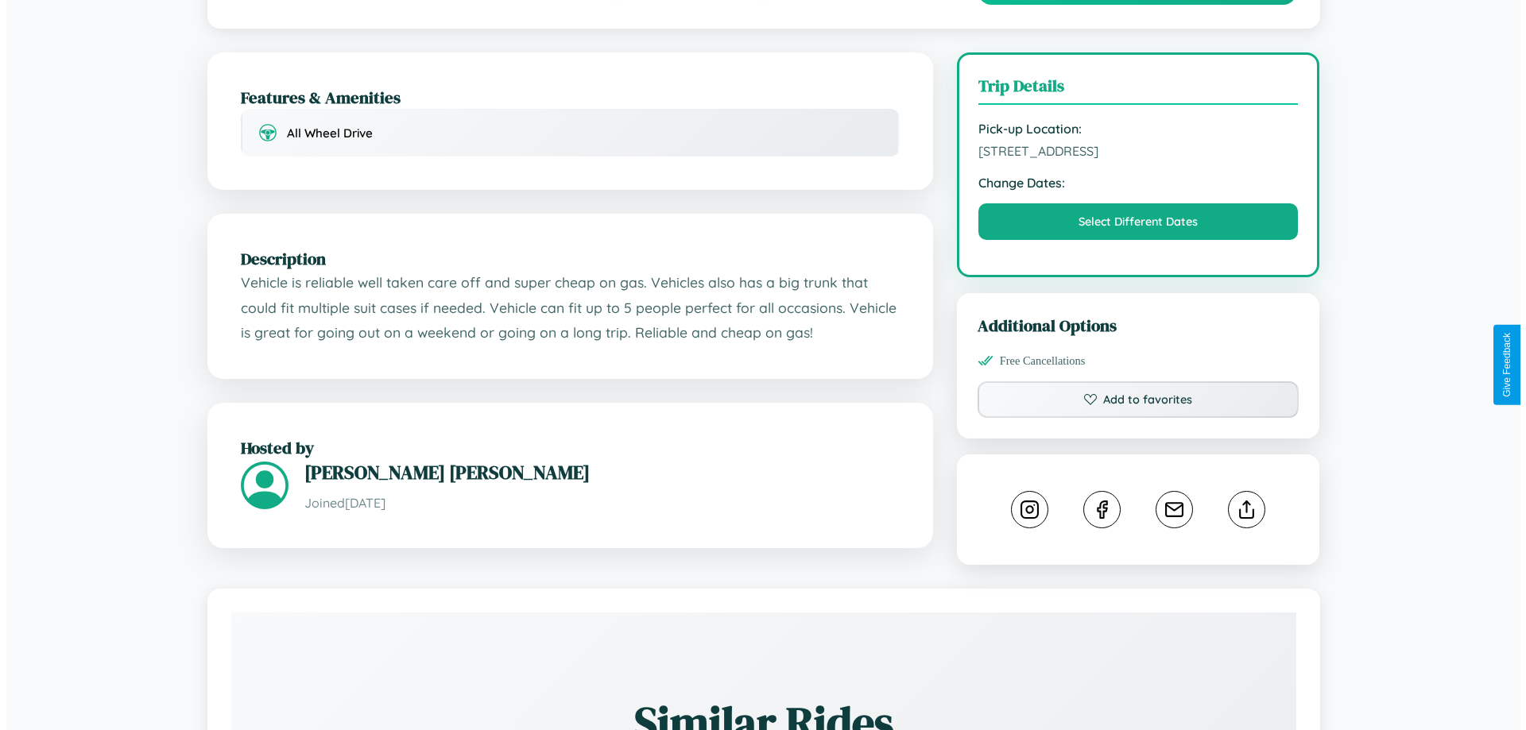
scroll to position [412, 0]
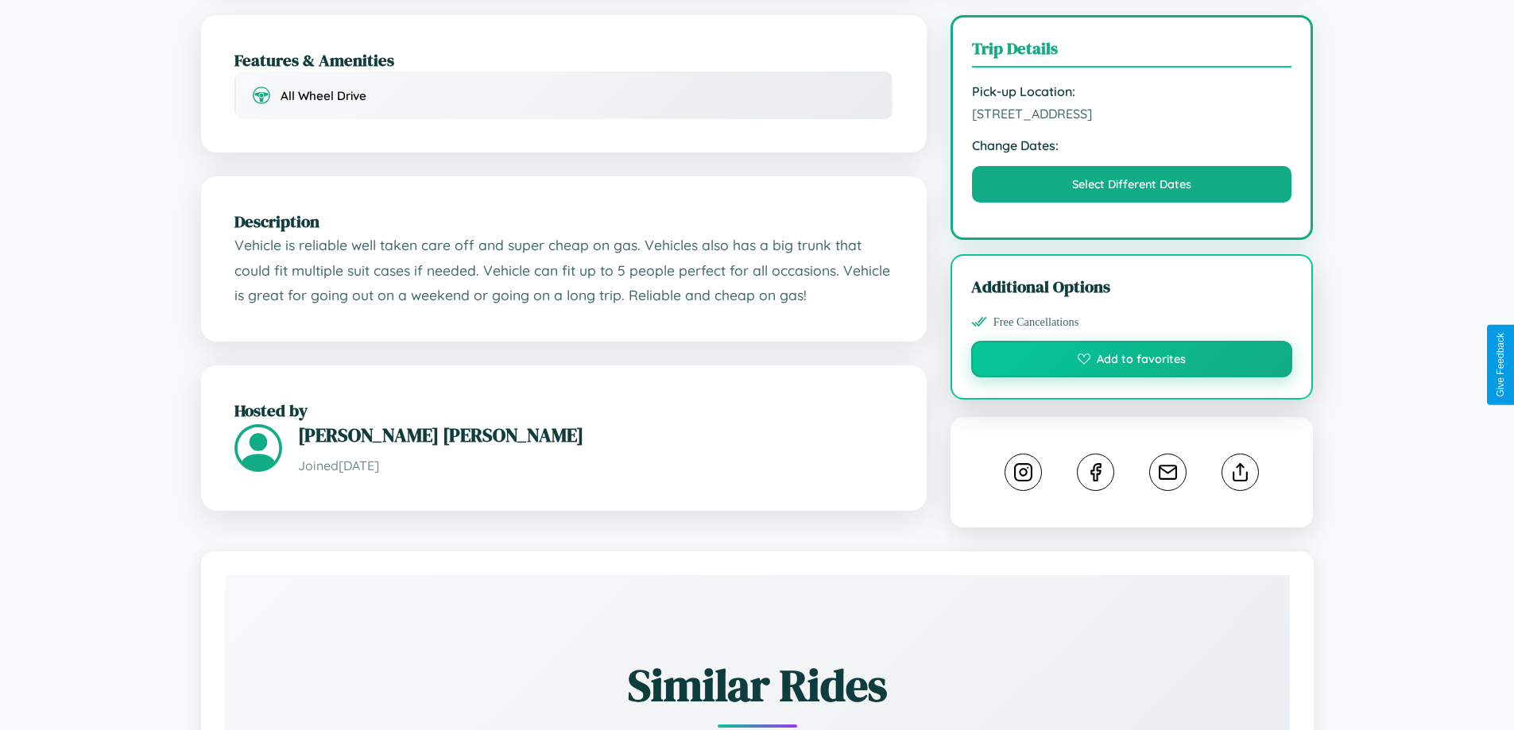
click at [1132, 362] on button "Add to favorites" at bounding box center [1132, 359] width 322 height 37
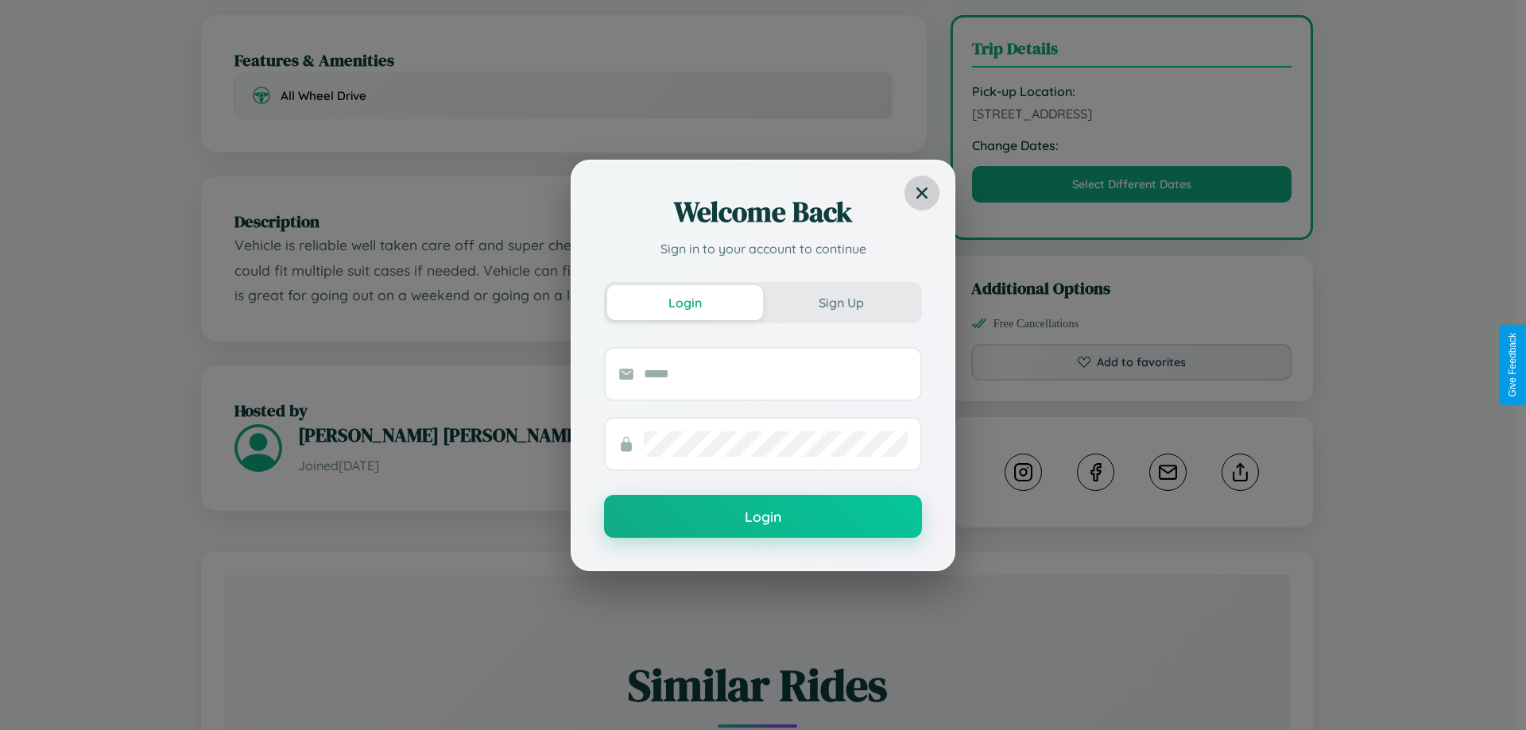
click at [922, 192] on icon at bounding box center [921, 192] width 11 height 11
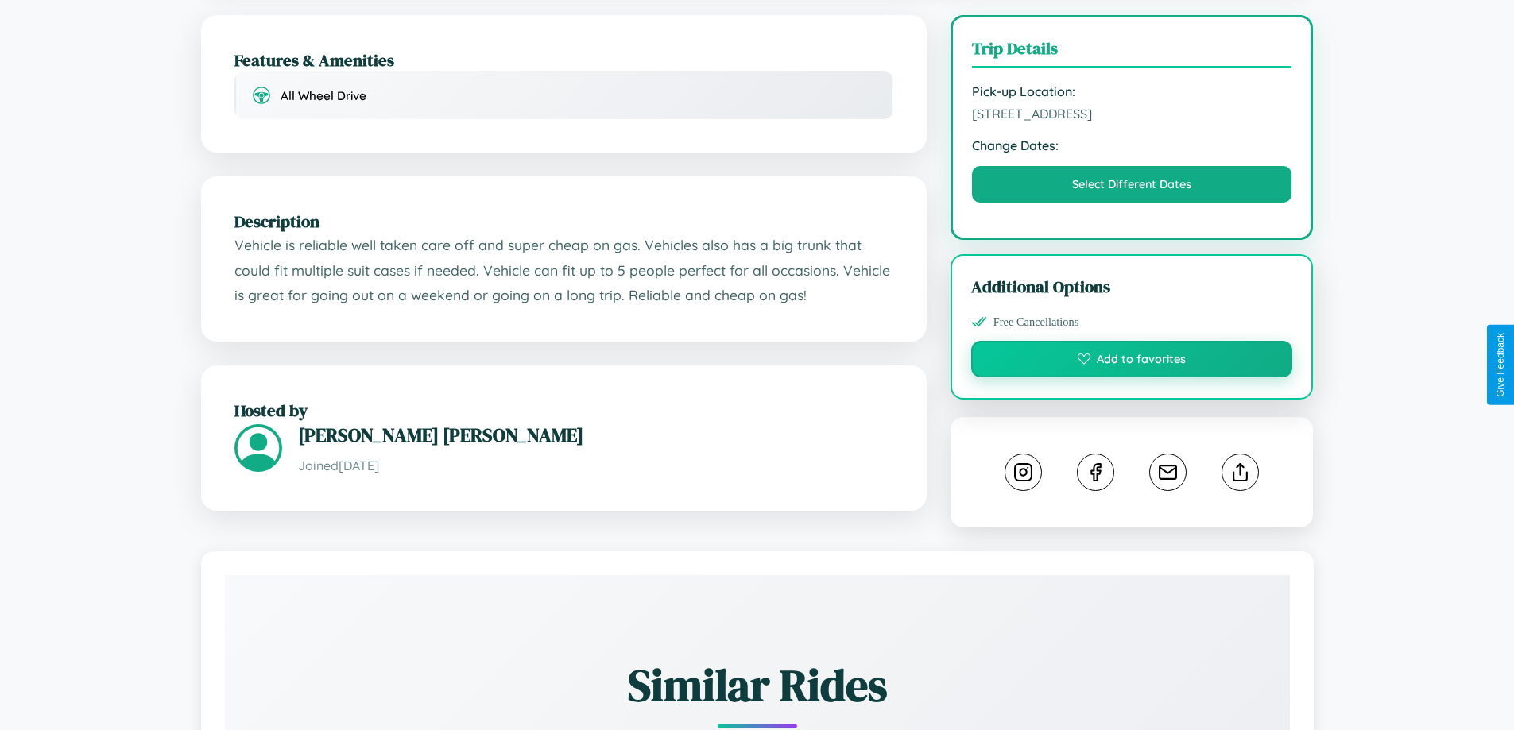
click at [1132, 362] on button "Add to favorites" at bounding box center [1132, 359] width 322 height 37
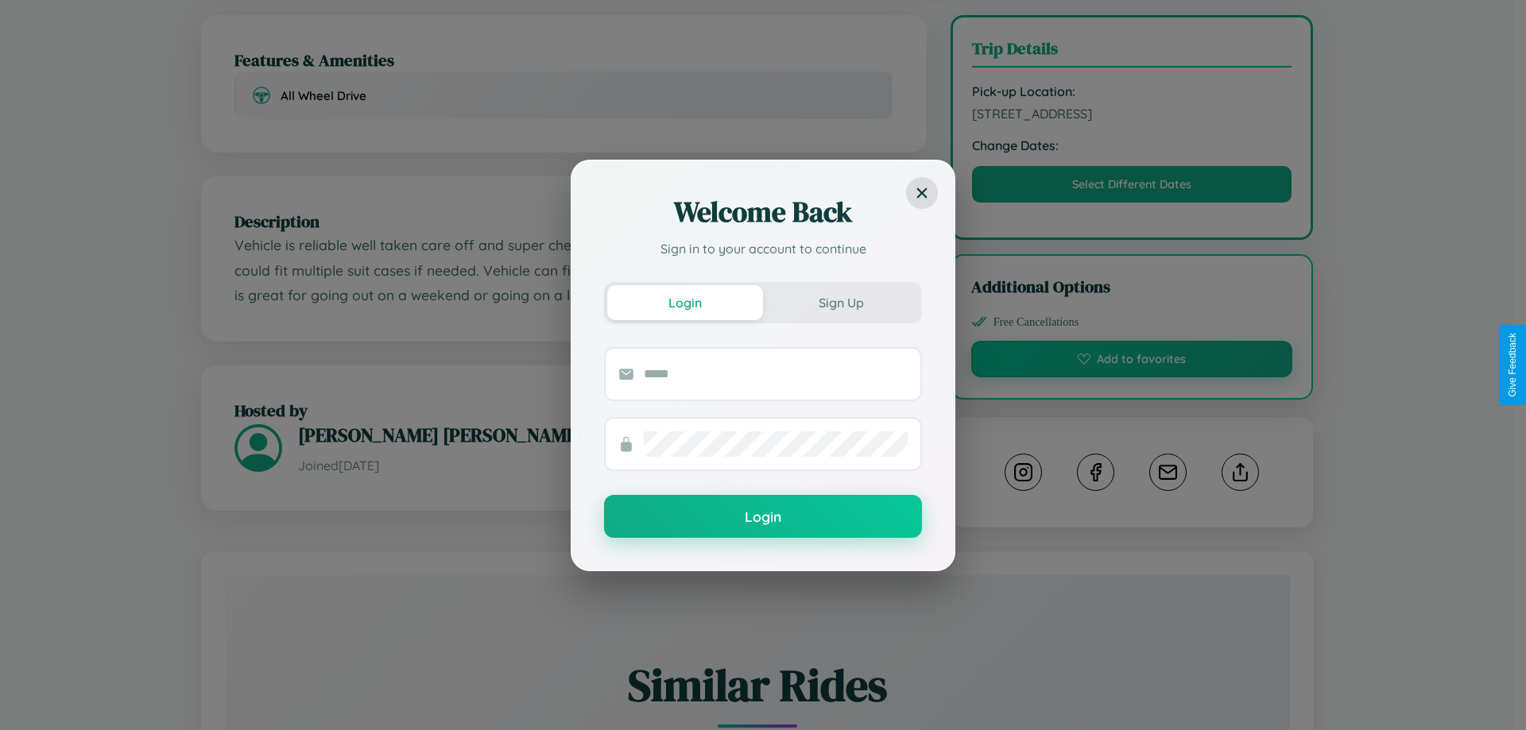
scroll to position [0, 0]
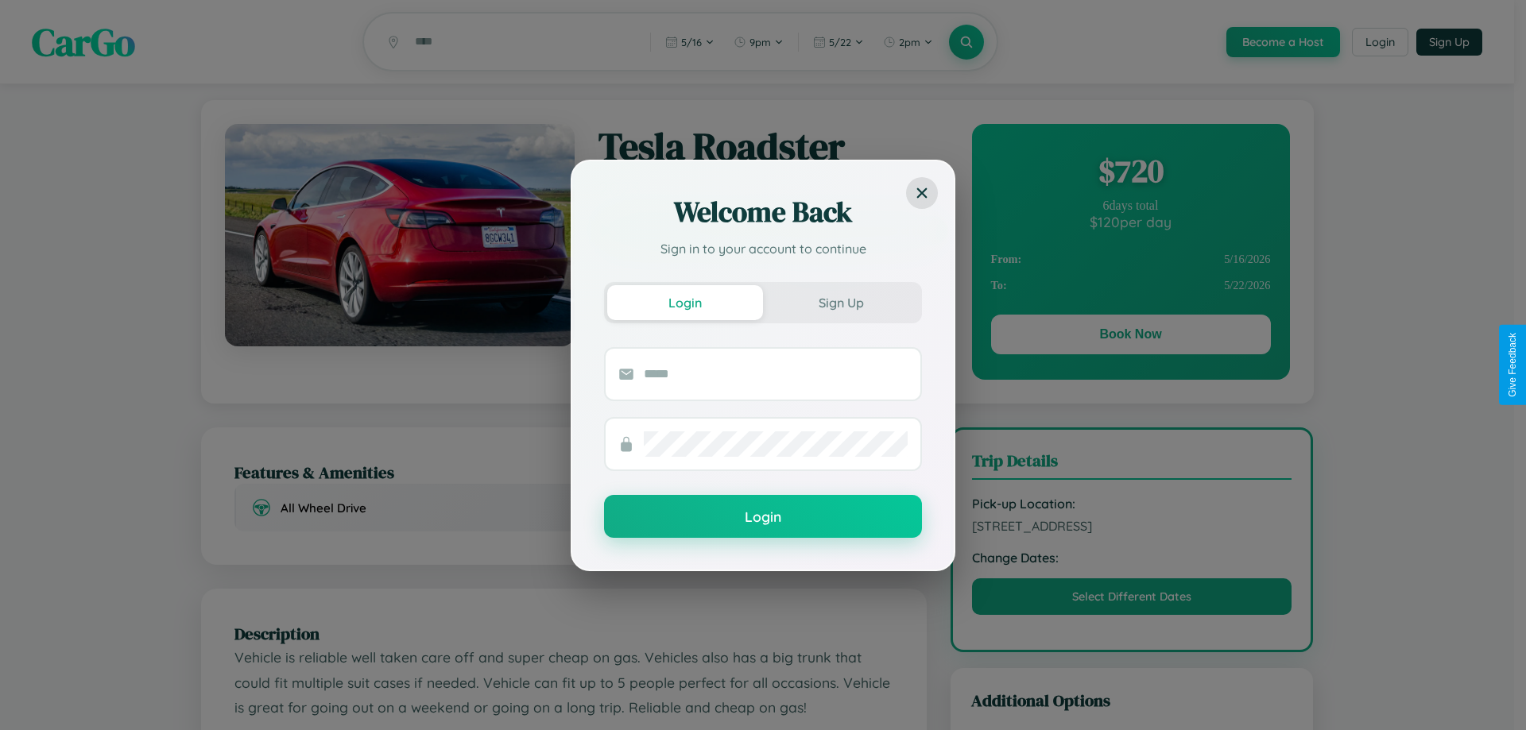
click at [1130, 337] on div "Welcome Back Sign in to your account to continue Login Sign Up Login" at bounding box center [763, 365] width 1526 height 730
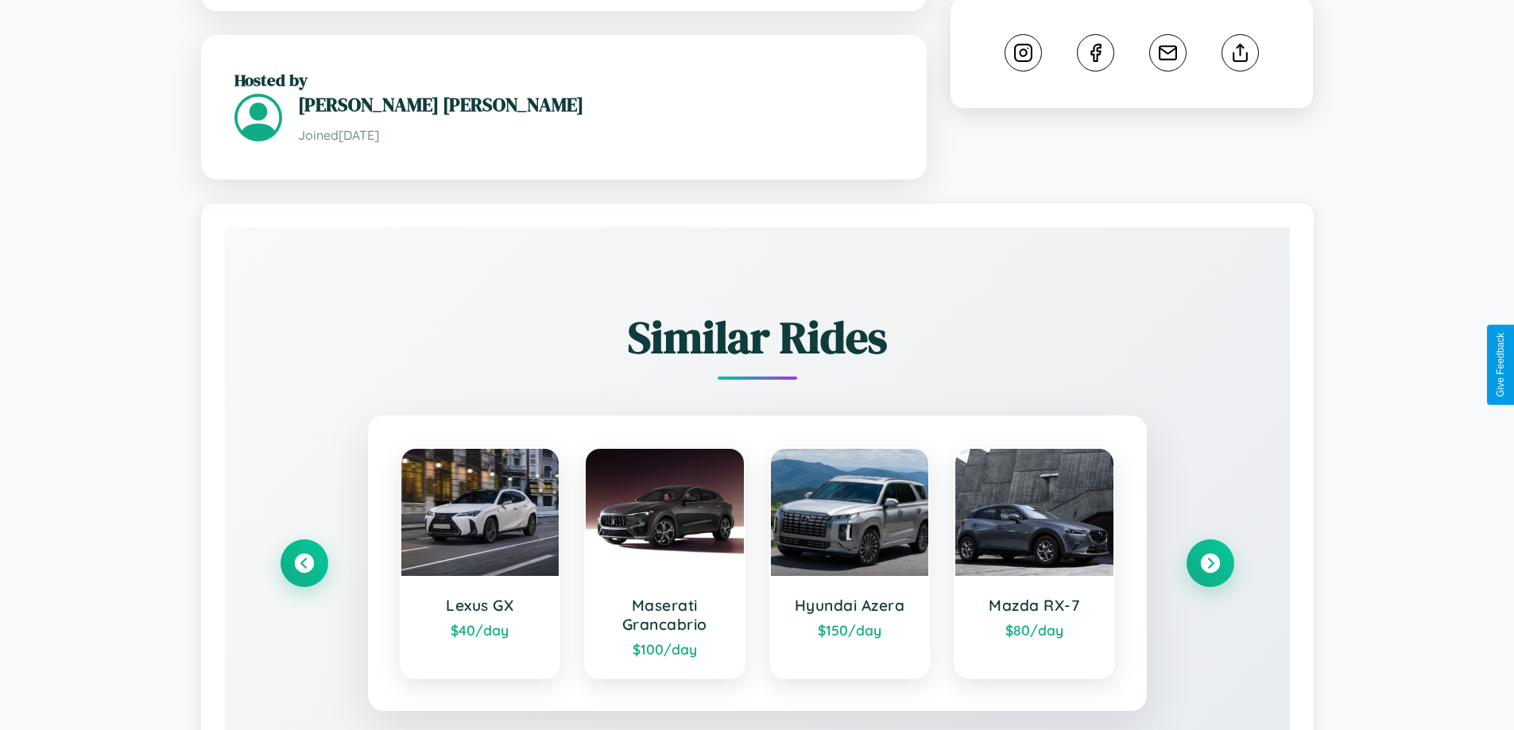
scroll to position [956, 0]
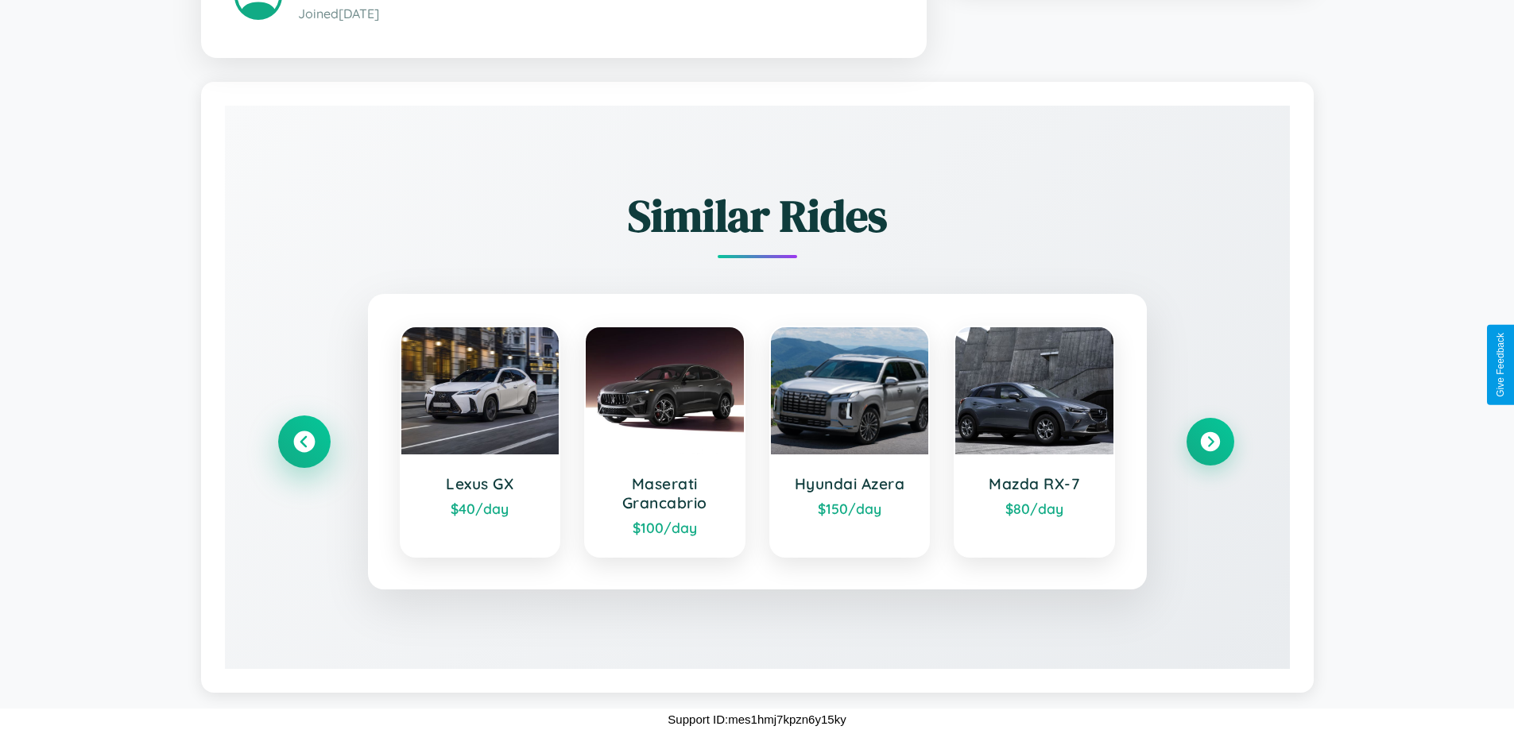
click at [304, 442] on icon at bounding box center [303, 441] width 21 height 21
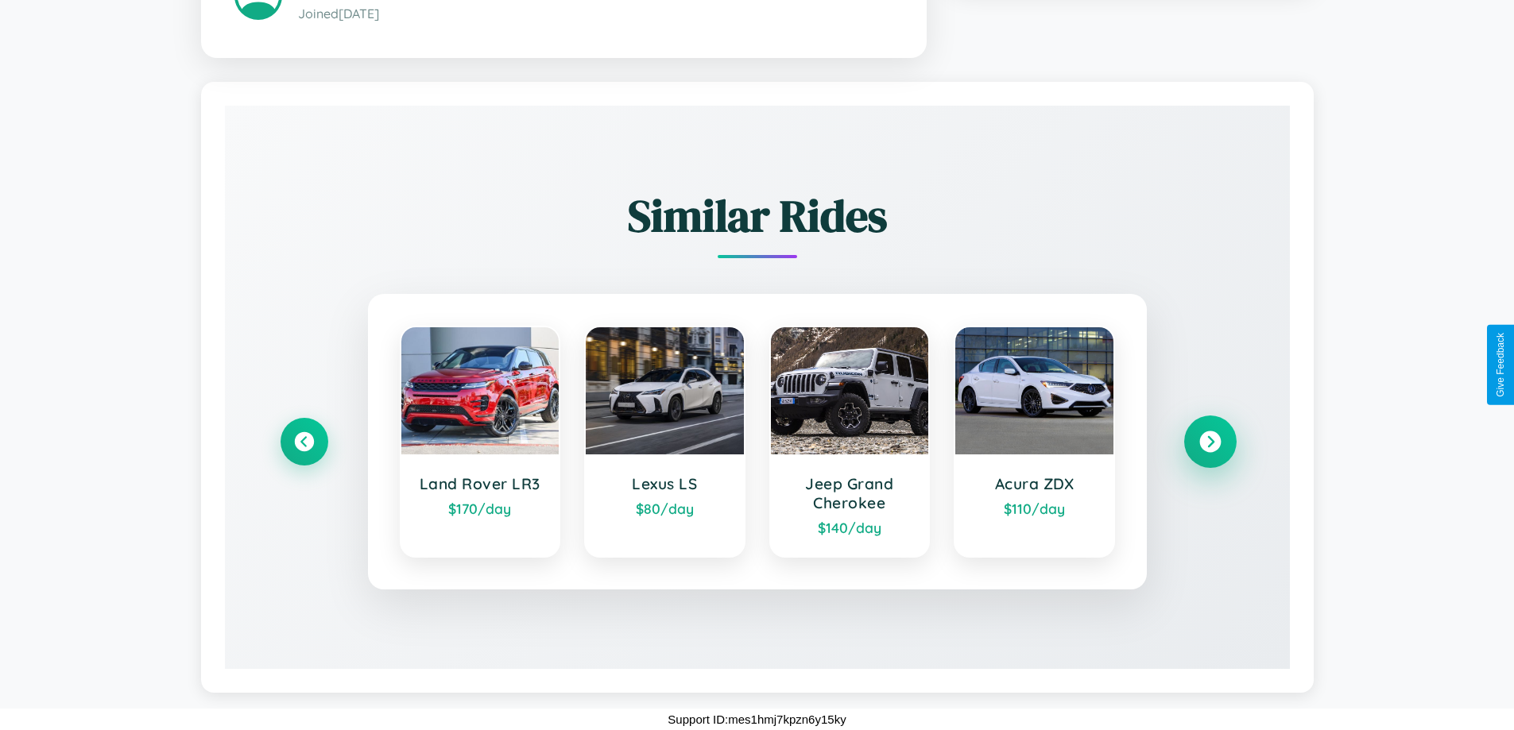
click at [1209, 442] on icon at bounding box center [1209, 441] width 21 height 21
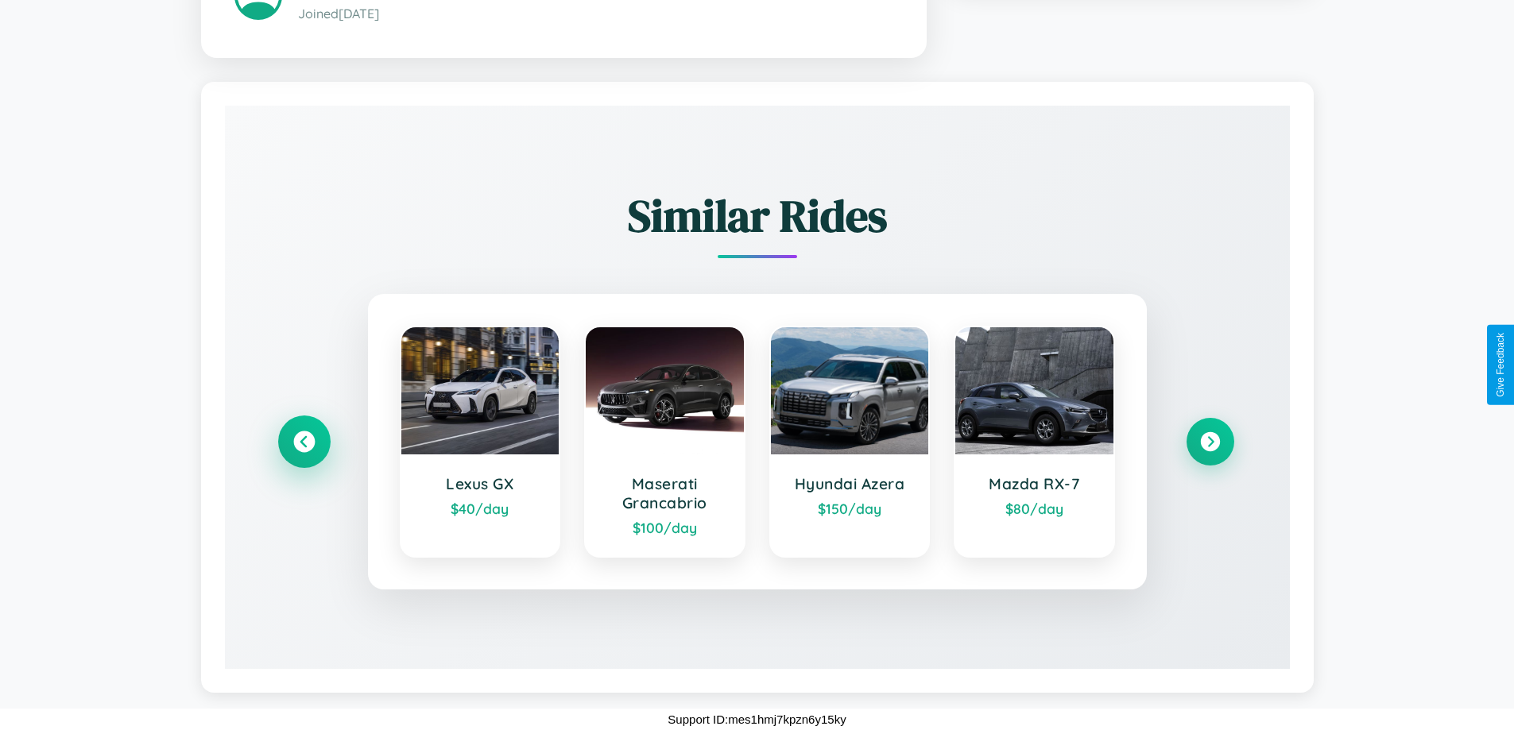
click at [304, 442] on icon at bounding box center [303, 441] width 21 height 21
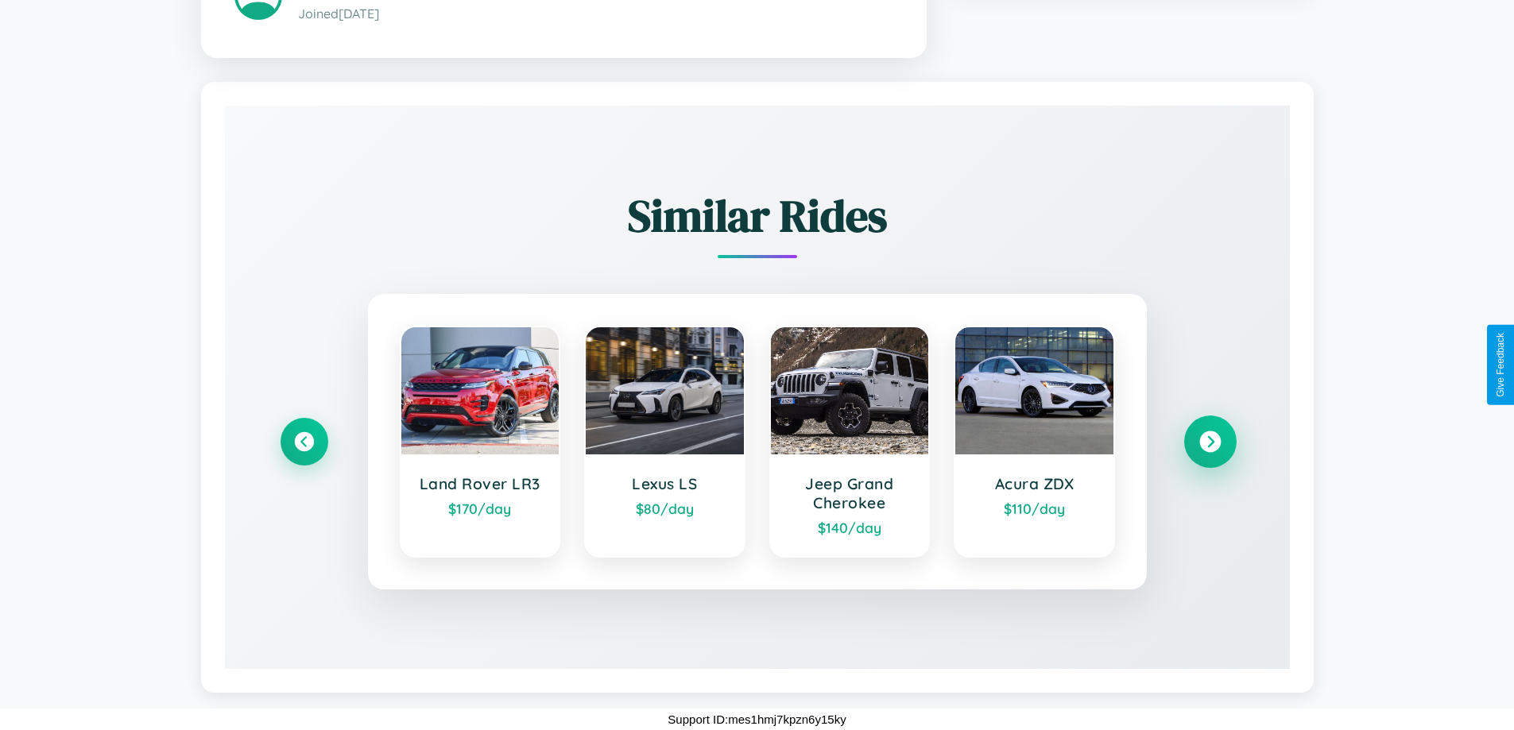
click at [1209, 442] on icon at bounding box center [1209, 441] width 21 height 21
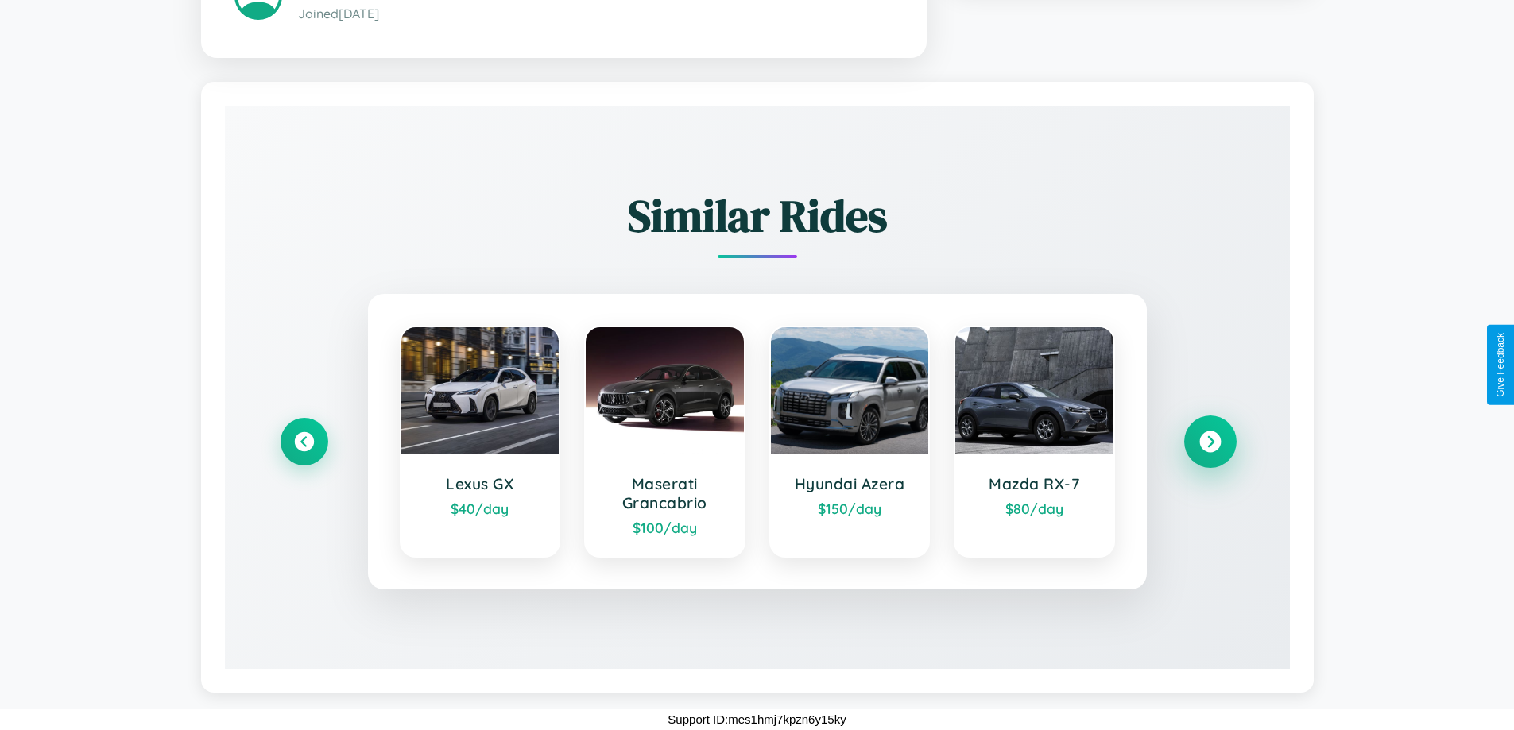
click at [1209, 442] on icon at bounding box center [1209, 441] width 21 height 21
